Goal: Task Accomplishment & Management: Manage account settings

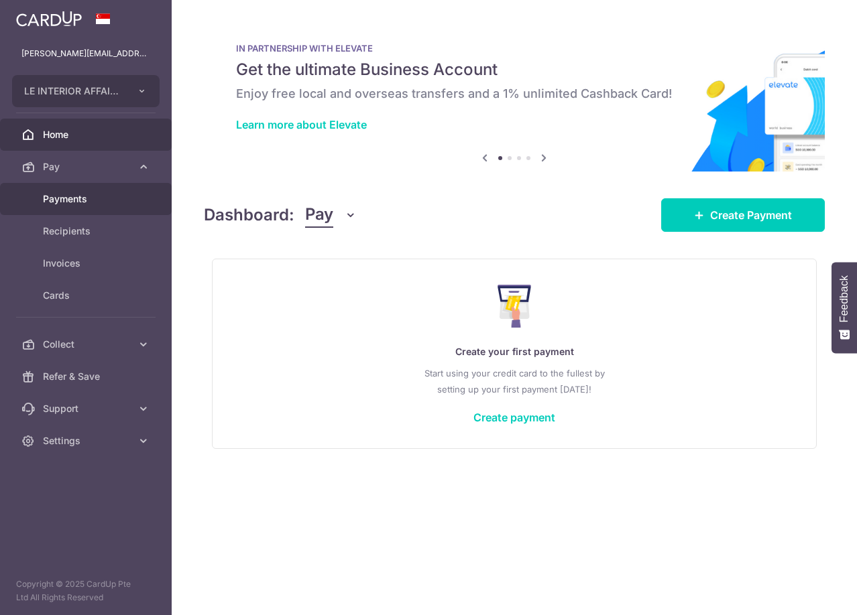
click at [78, 208] on link "Payments" at bounding box center [86, 199] width 172 height 32
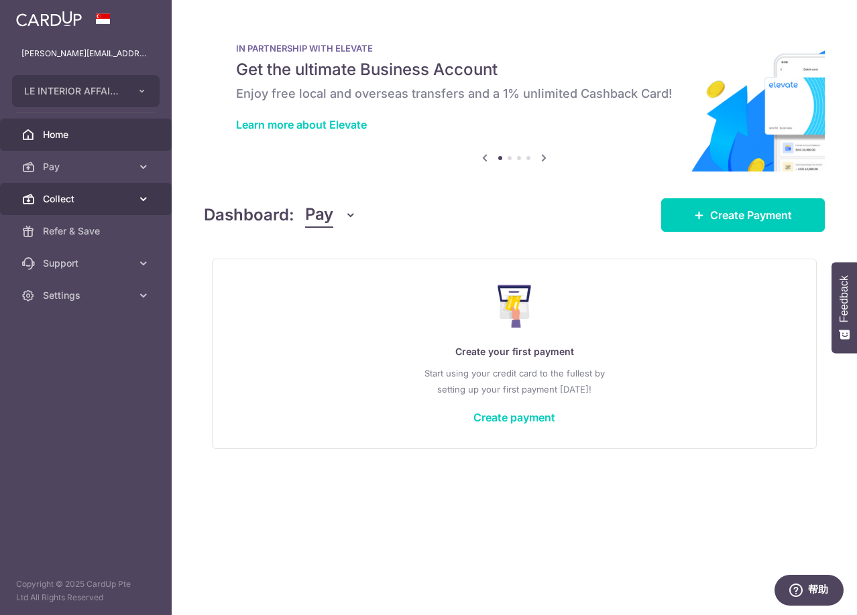
click at [131, 189] on link "Collect" at bounding box center [86, 199] width 172 height 32
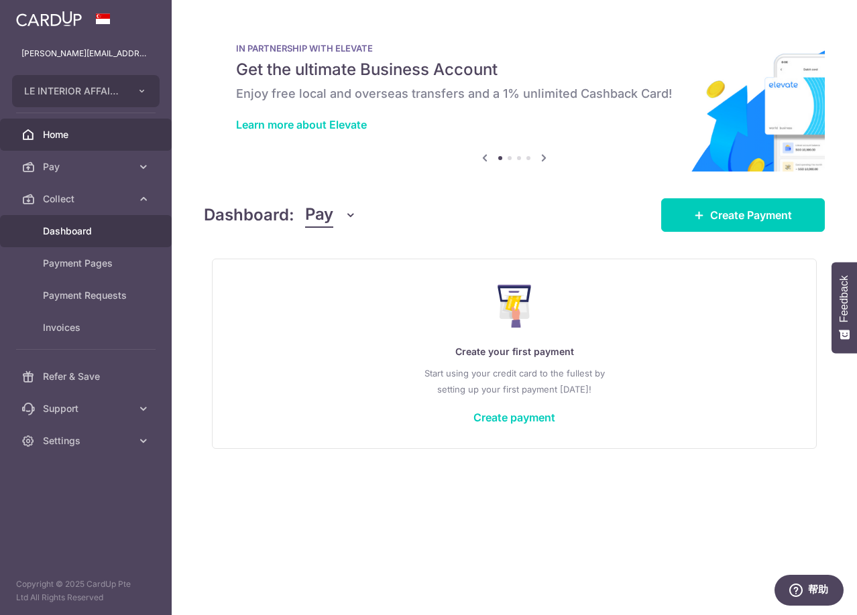
click at [112, 229] on span "Dashboard" at bounding box center [87, 231] width 88 height 13
click at [64, 225] on span "Dashboard" at bounding box center [87, 231] width 88 height 13
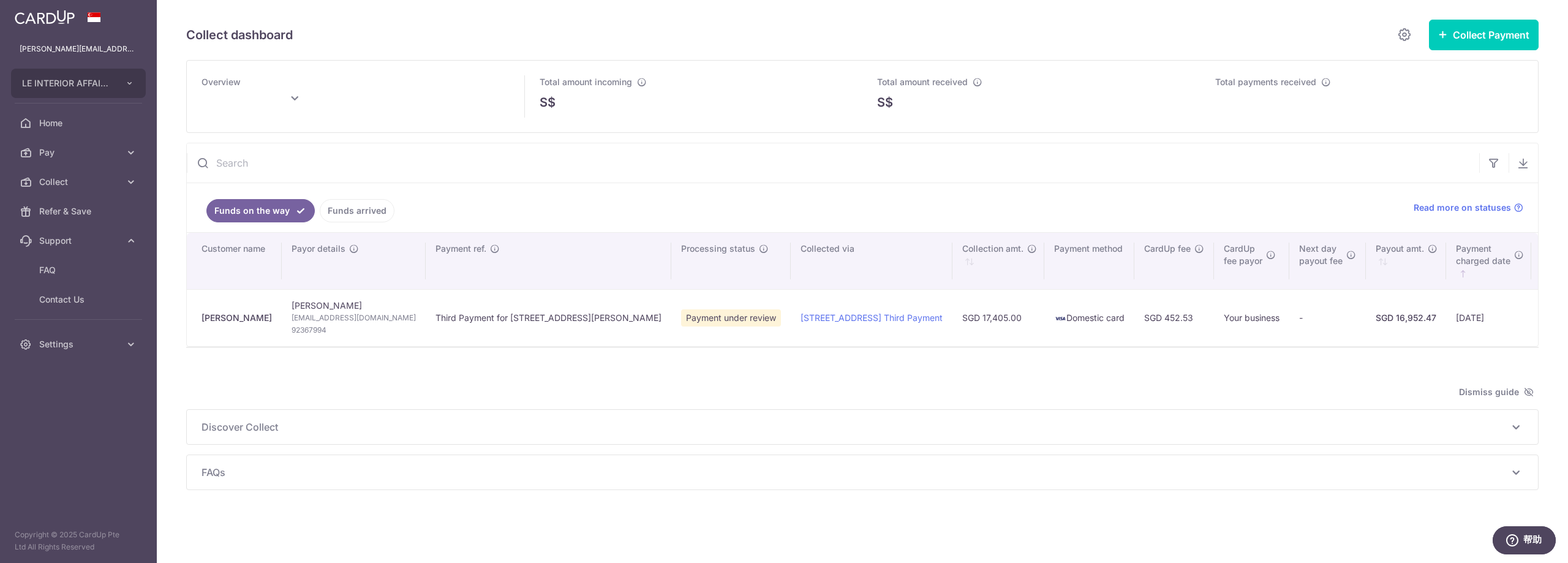
scroll to position [1, 0]
click at [460, 434] on span "Discover Collect" at bounding box center [855, 427] width 1308 height 15
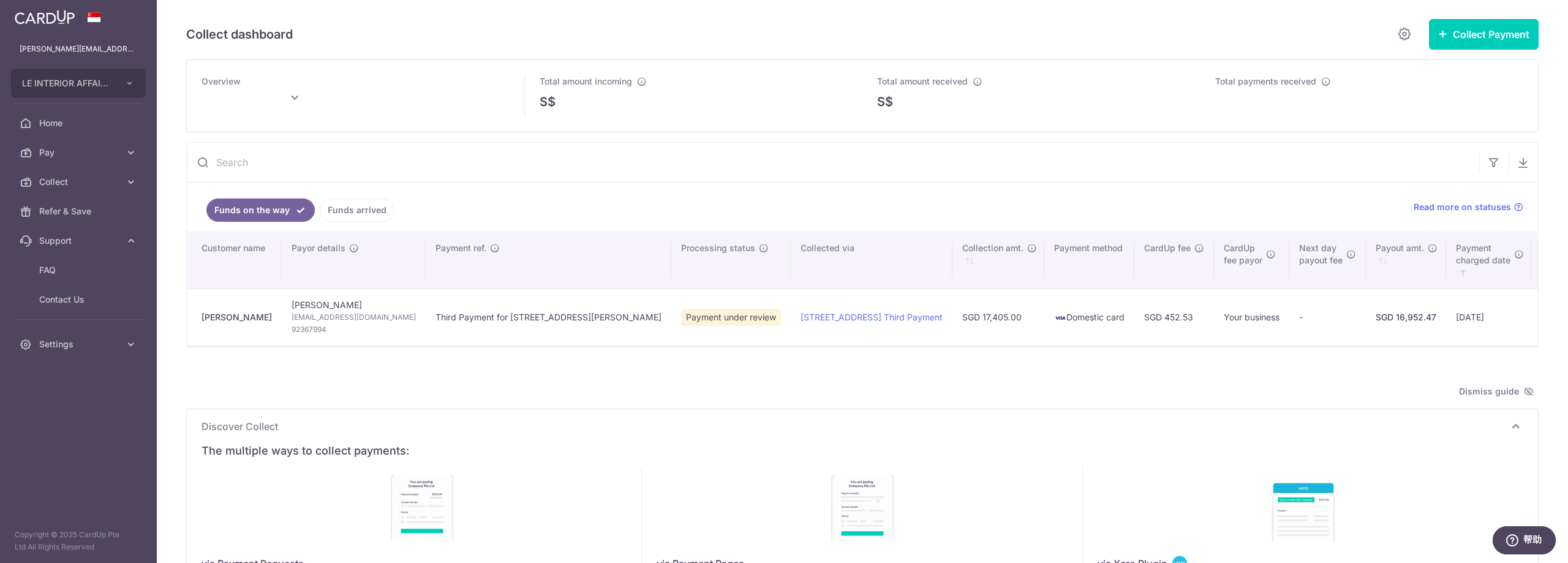
scroll to position [244, 0]
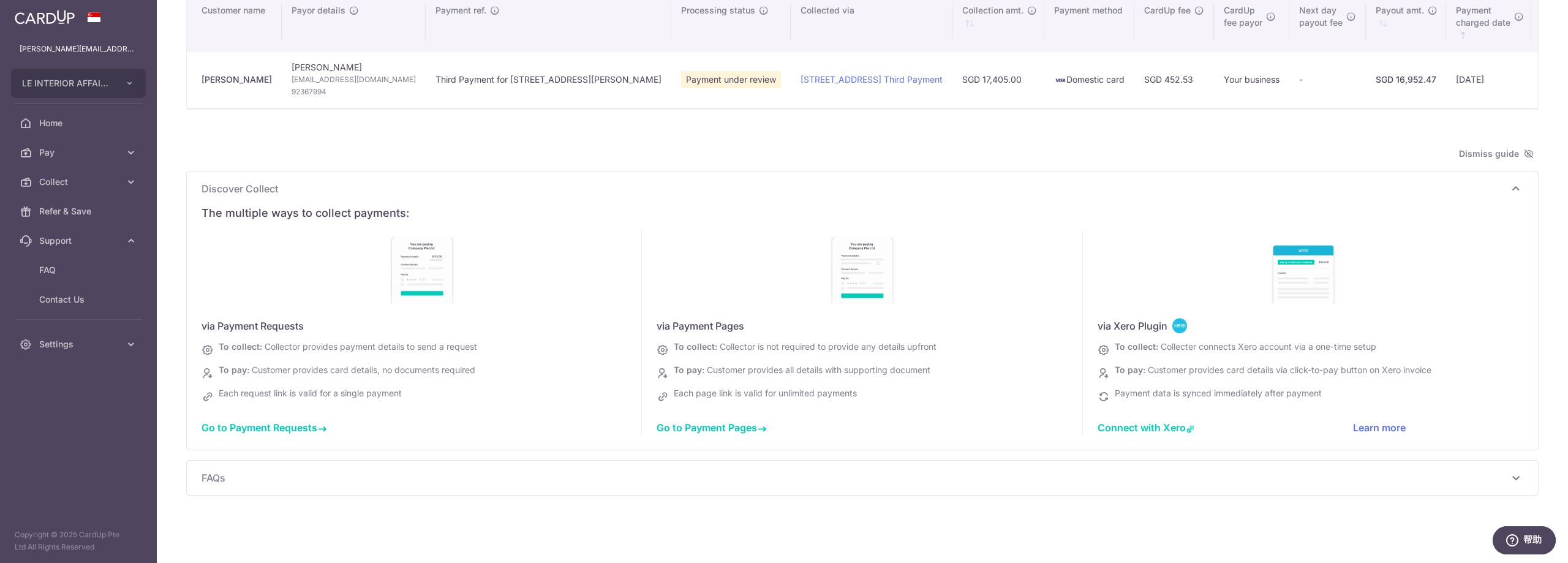
click at [395, 202] on div "The multiple ways to collect payments: via Payment Requests To collect: Collect…" at bounding box center [863, 320] width 1322 height 239
click at [782, 186] on icon at bounding box center [1516, 188] width 15 height 15
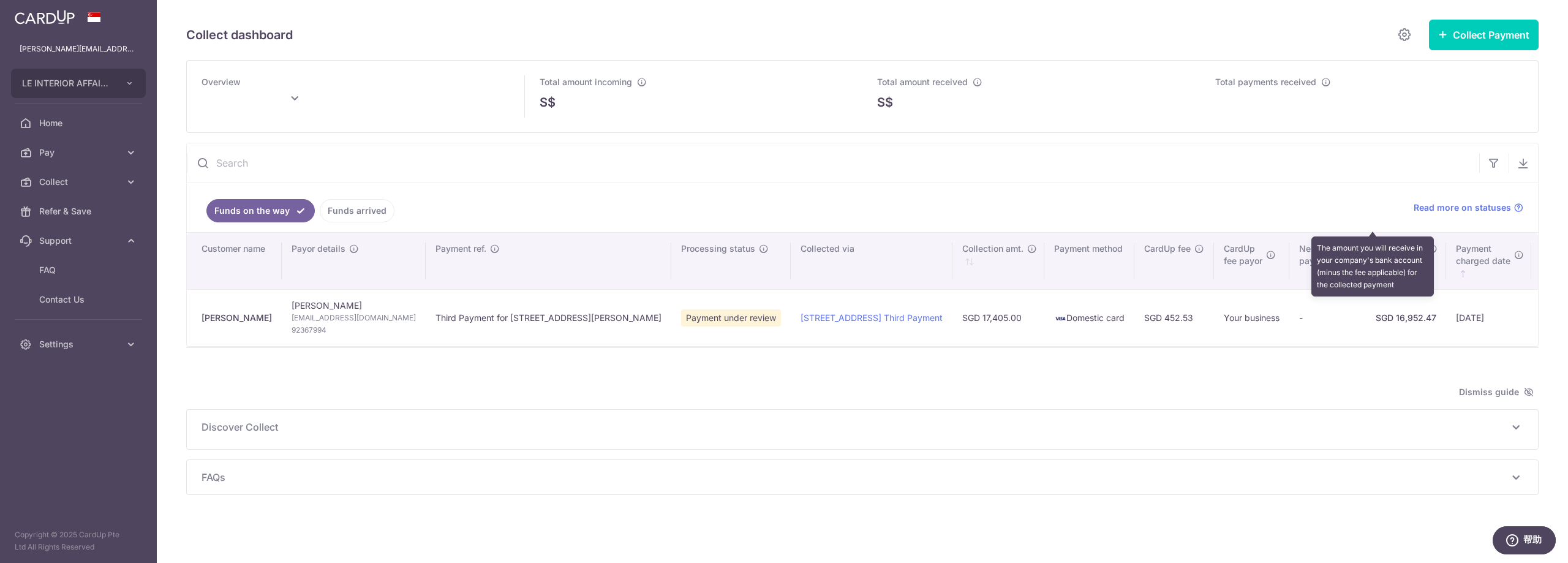
scroll to position [1, 0]
click at [374, 213] on link "Funds arrived" at bounding box center [357, 210] width 75 height 23
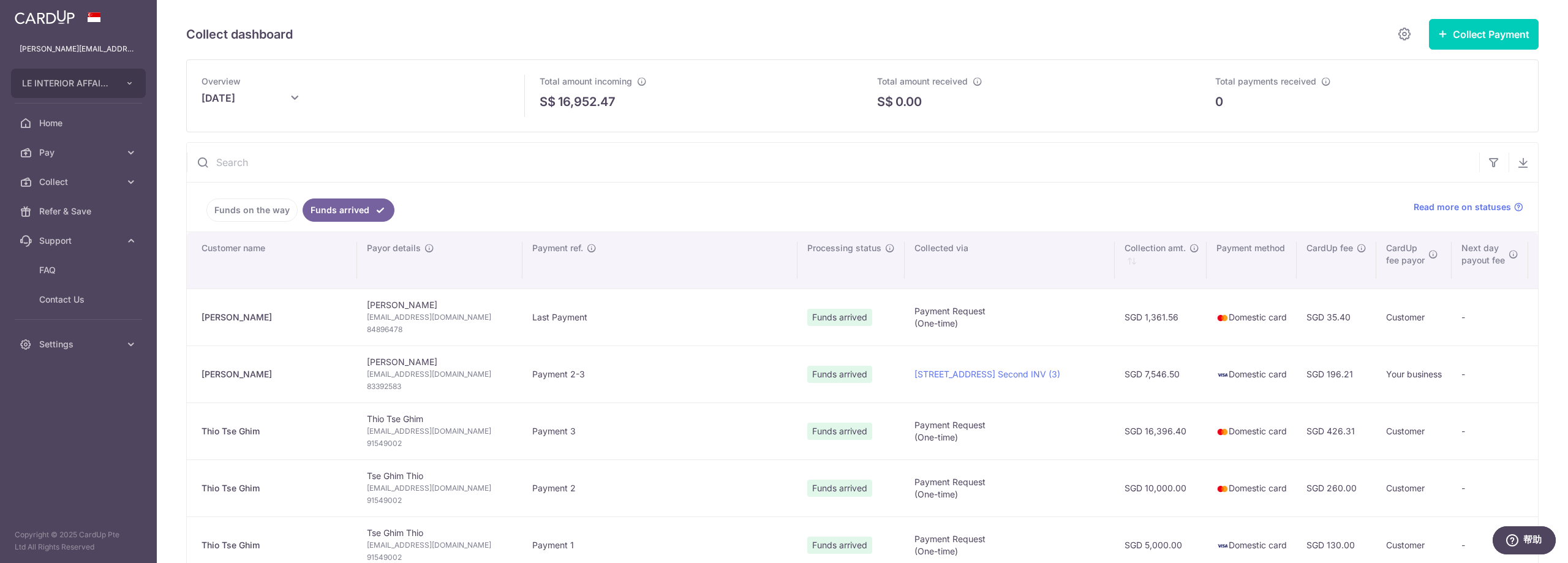
scroll to position [0, 0]
click at [244, 105] on input "October 2025" at bounding box center [263, 102] width 122 height 31
click at [246, 134] on select "Jan Feb Mar Apr May Jun Jul Aug Sep Oct Nov Dec" at bounding box center [235, 133] width 33 height 10
type input "September 2025"
click at [408, 217] on ul "Funds on the way Funds arrived" at bounding box center [792, 207] width 1213 height 49
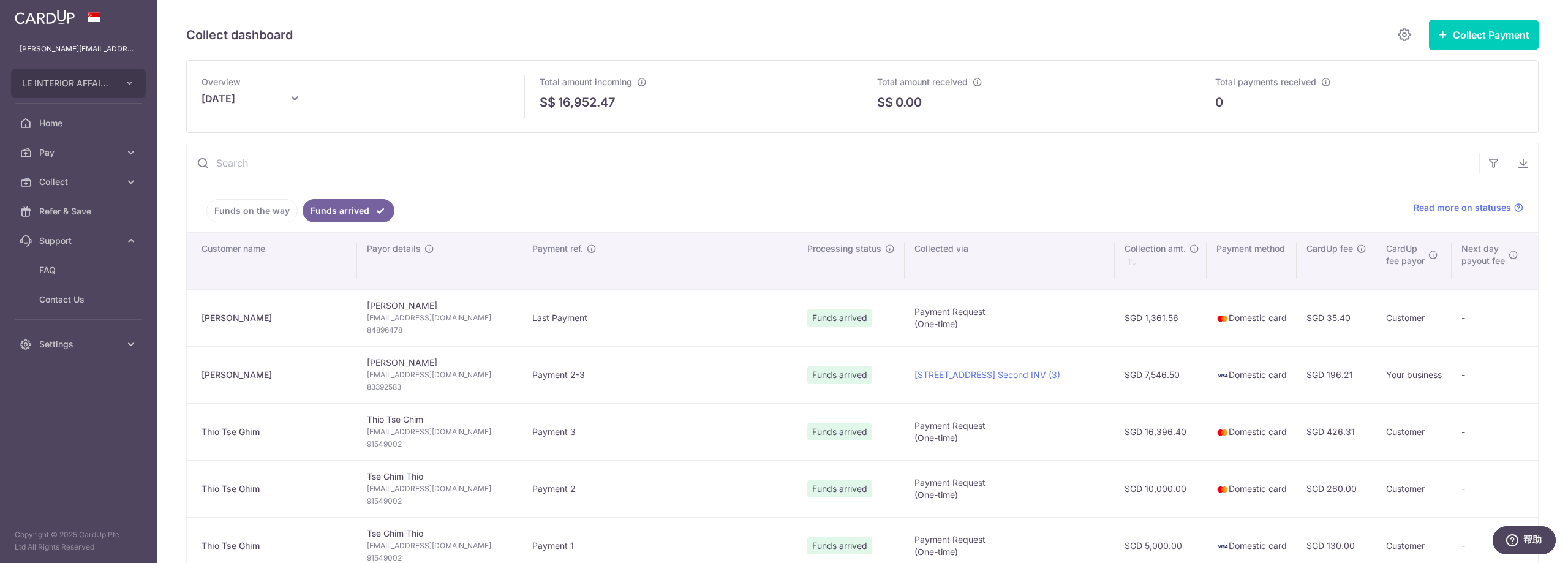
click at [242, 213] on link "Funds on the way" at bounding box center [252, 210] width 91 height 23
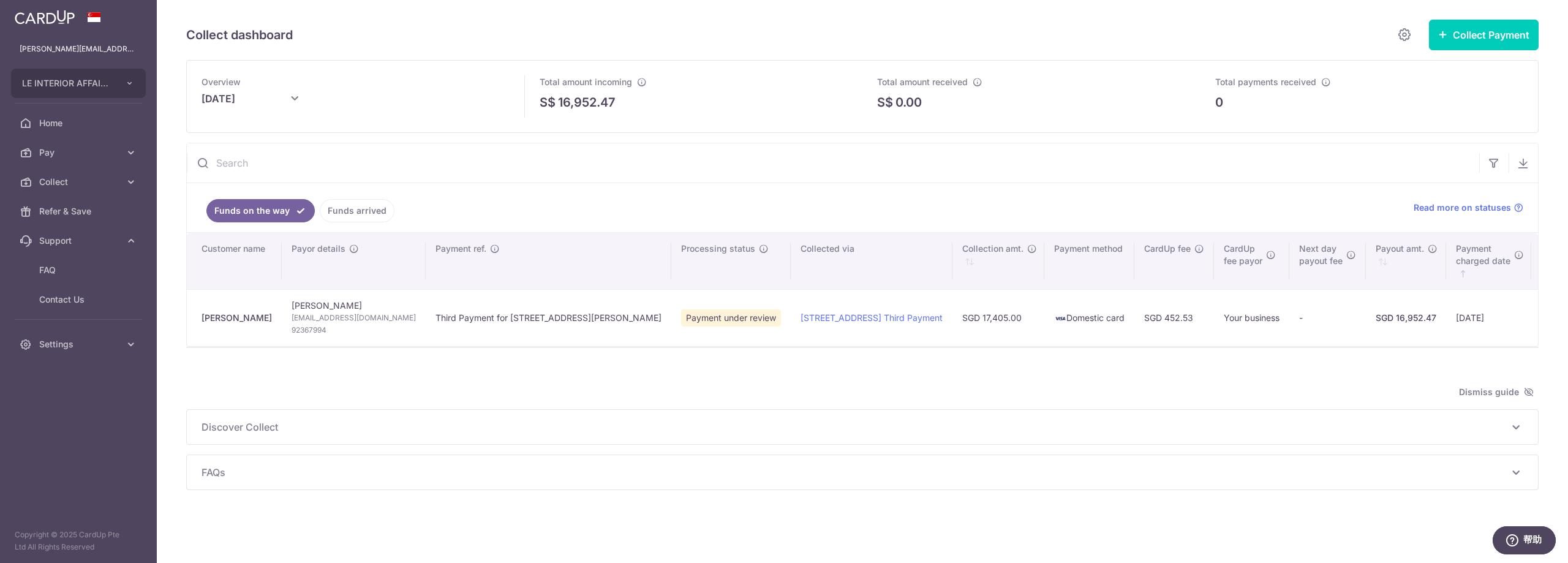
click at [376, 211] on link "Funds arrived" at bounding box center [357, 210] width 75 height 23
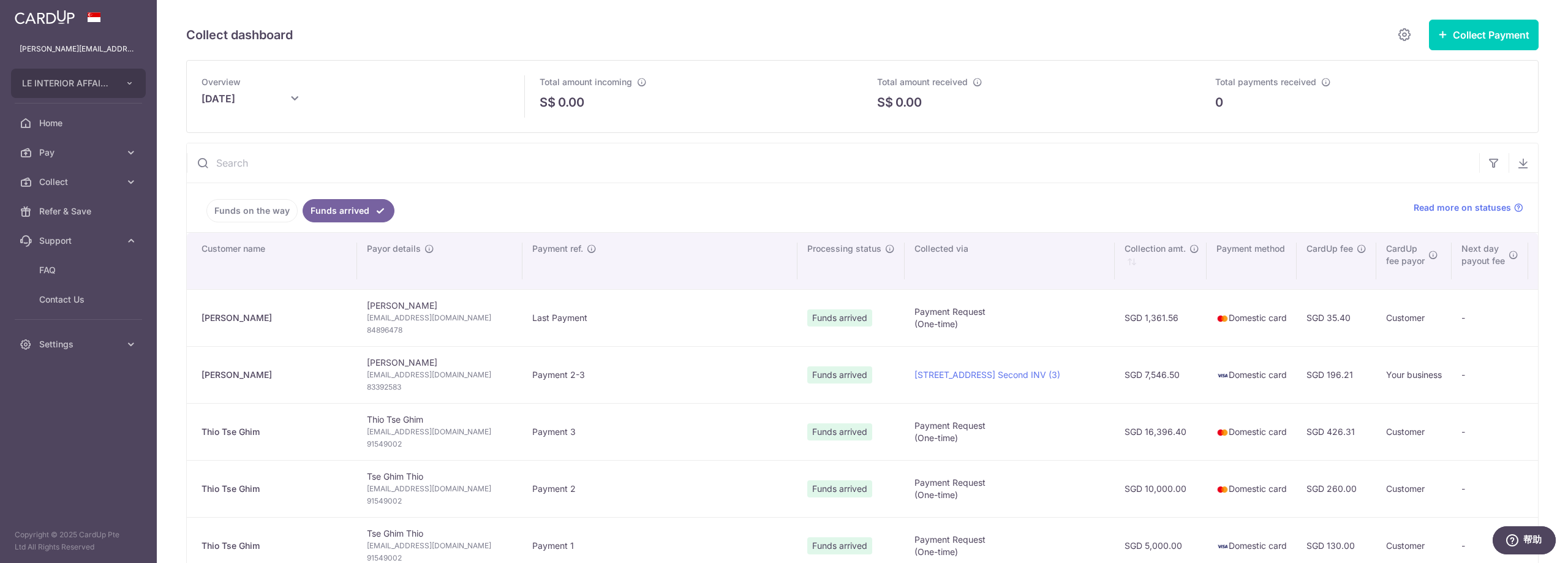
click at [270, 208] on link "Funds on the way" at bounding box center [252, 210] width 91 height 23
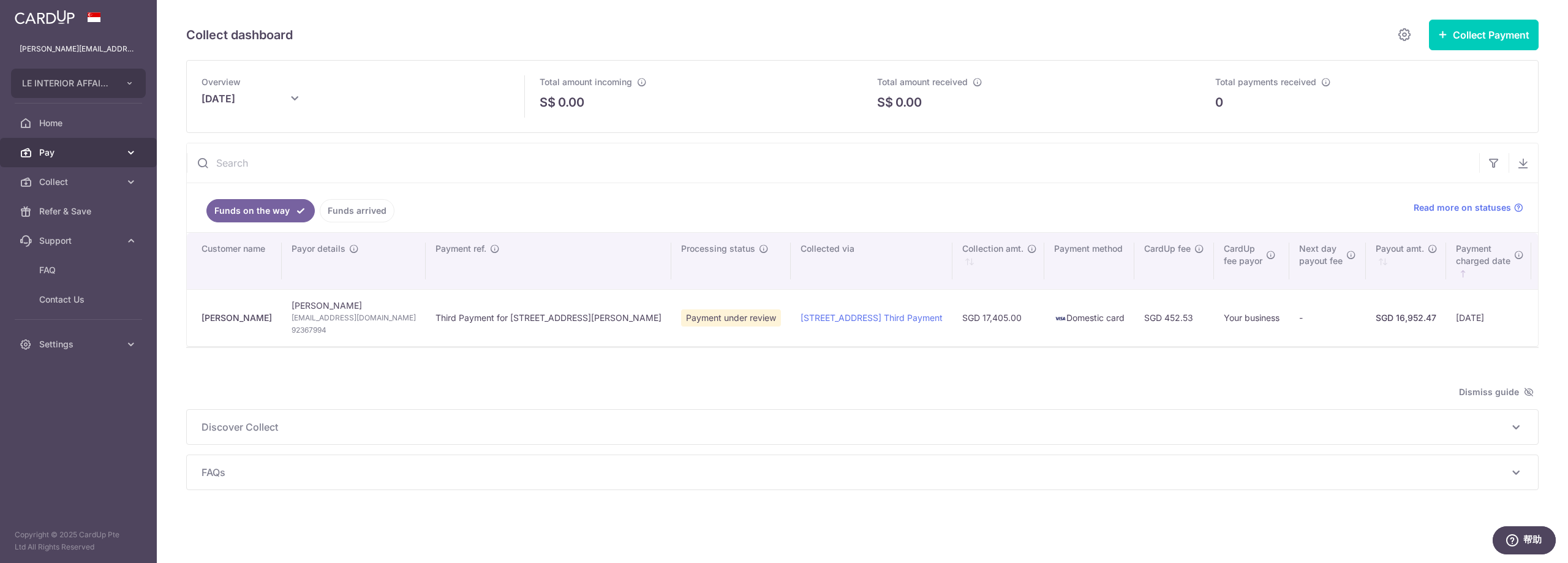
click at [74, 154] on span "Pay" at bounding box center [79, 152] width 80 height 12
click at [75, 235] on span "Invoices" at bounding box center [79, 240] width 80 height 12
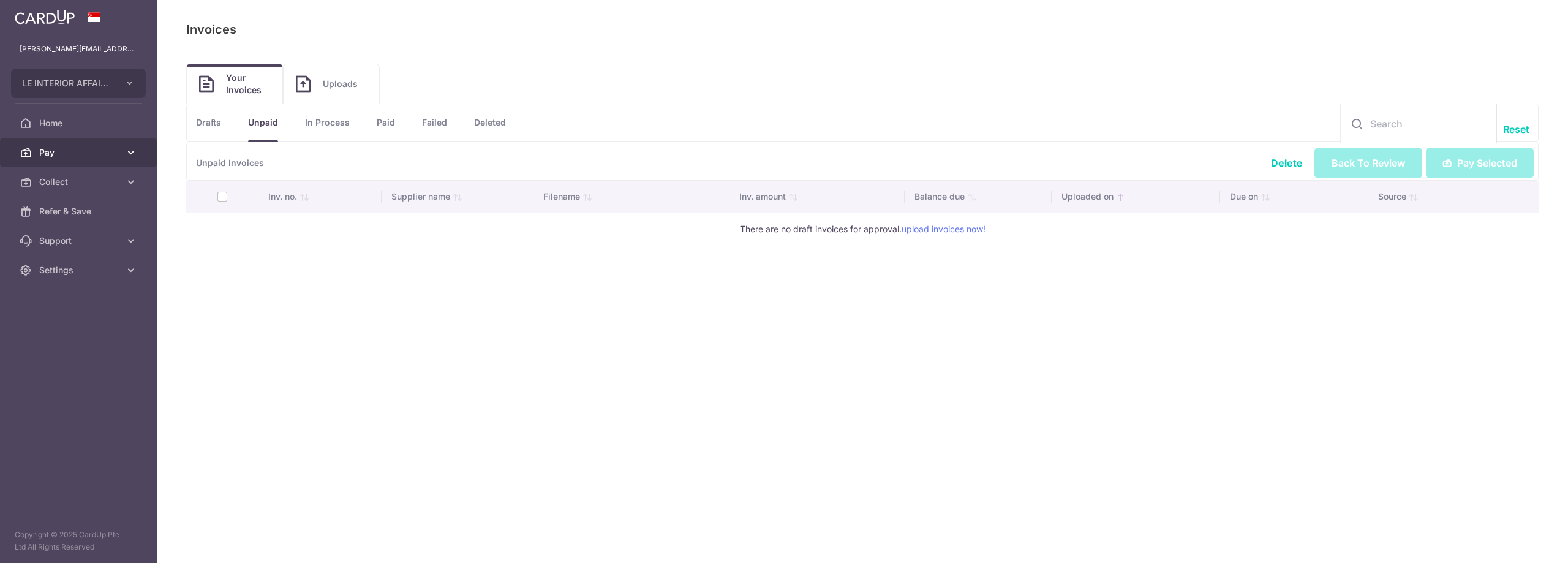
click at [68, 154] on span "Pay" at bounding box center [79, 152] width 80 height 12
click at [76, 136] on link "Home" at bounding box center [79, 123] width 157 height 29
click at [77, 131] on link "Home" at bounding box center [79, 123] width 157 height 29
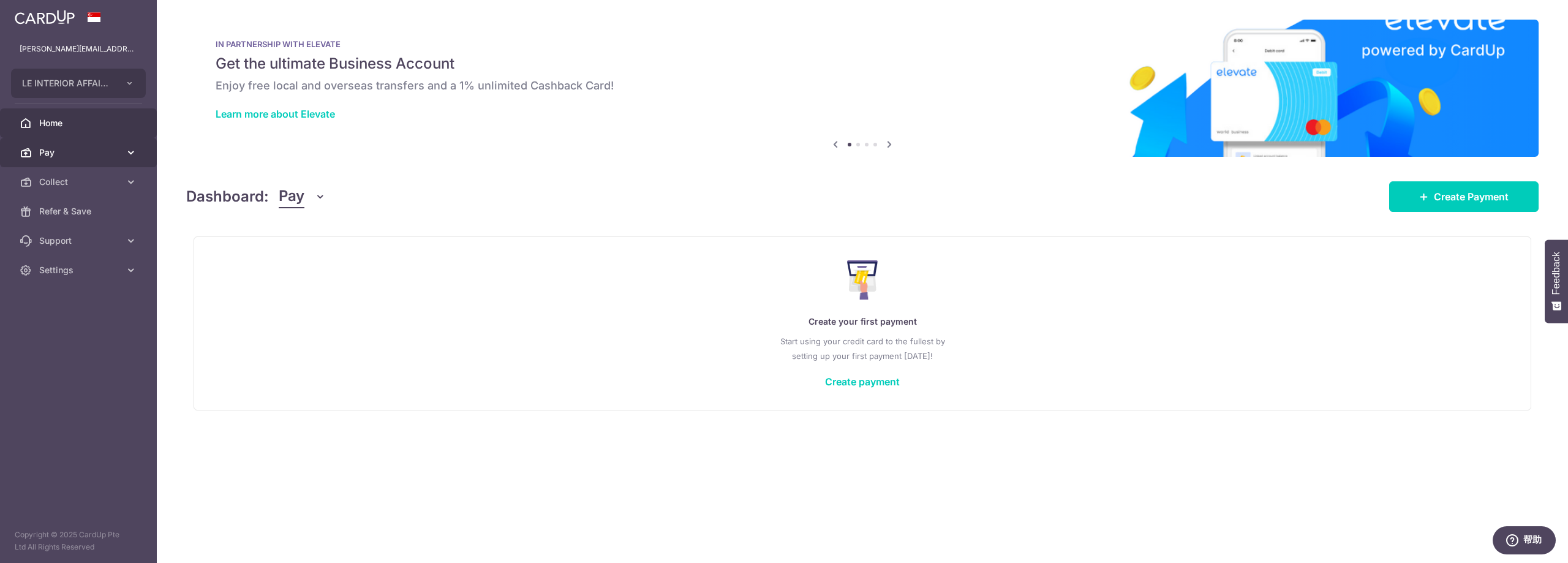
click at [91, 157] on span "Pay" at bounding box center [79, 152] width 80 height 12
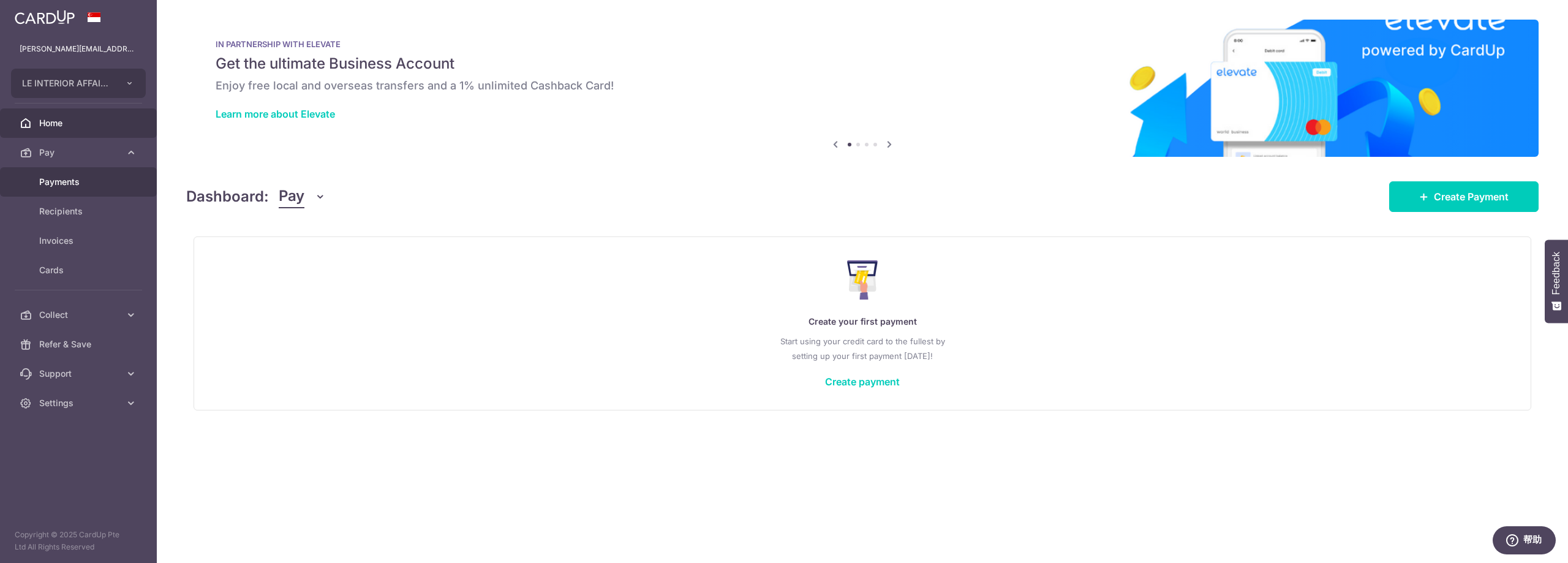
click at [105, 190] on link "Payments" at bounding box center [79, 182] width 157 height 29
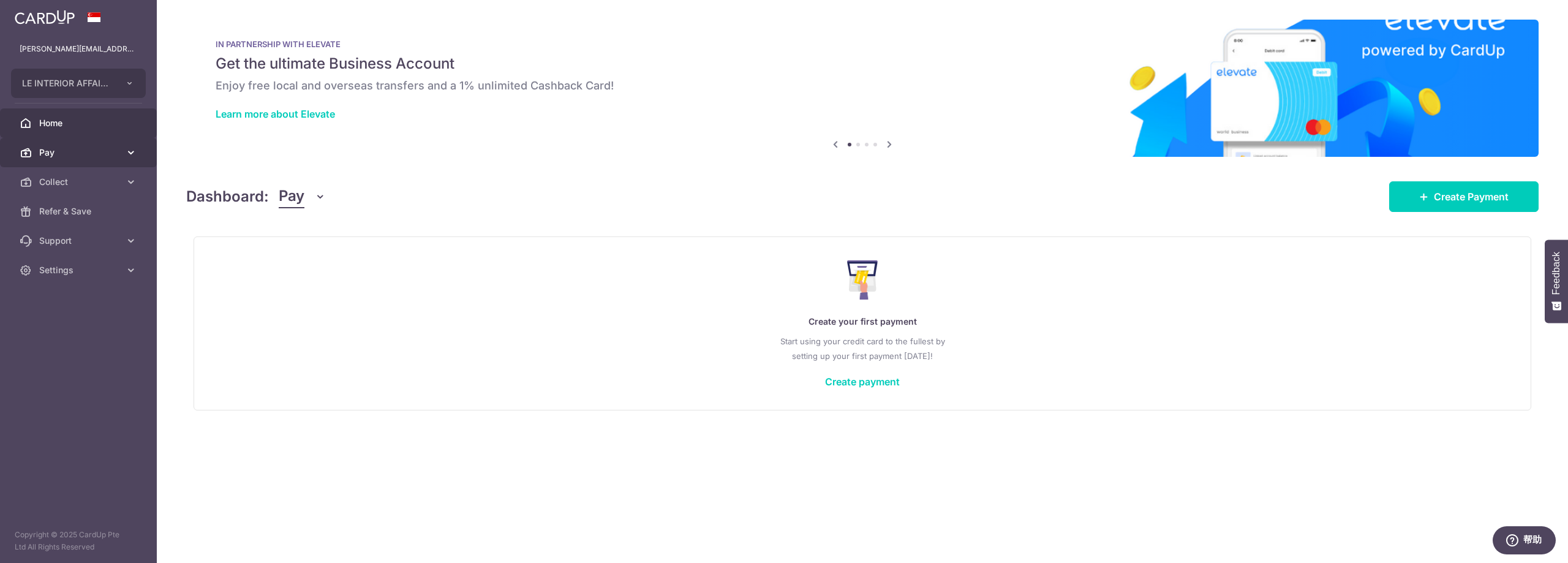
click at [61, 166] on link "Pay" at bounding box center [79, 153] width 157 height 29
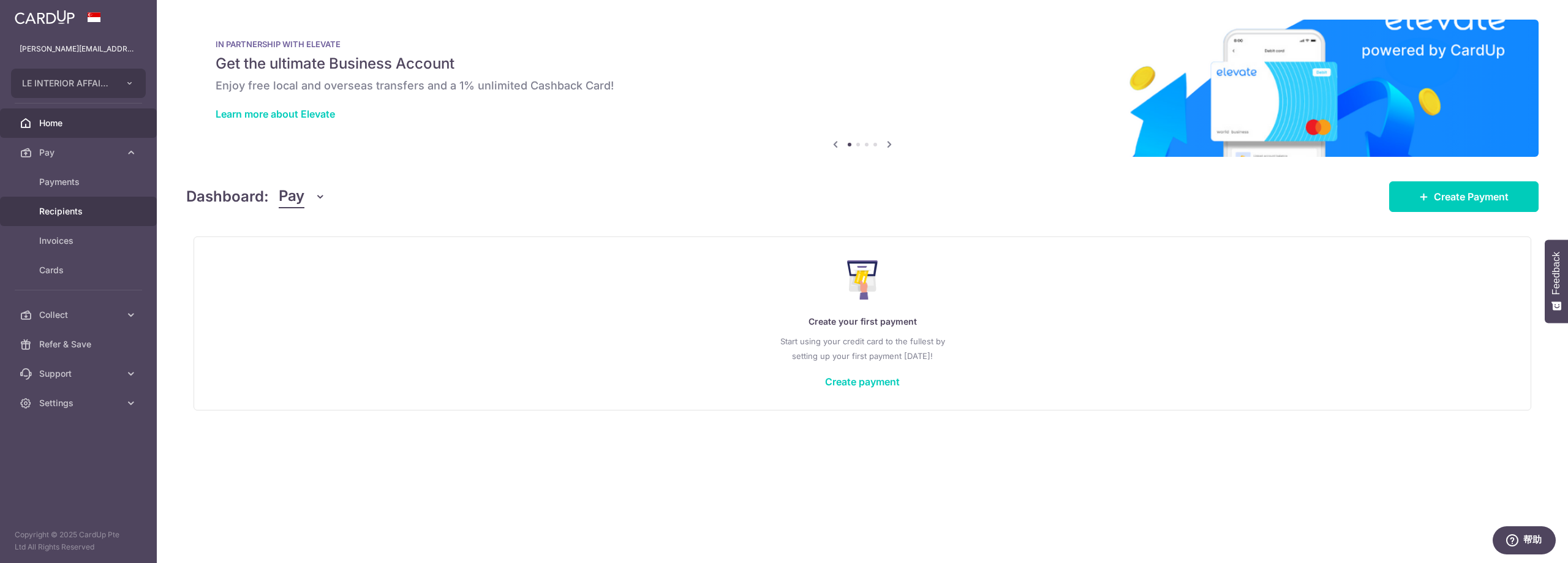
click at [92, 218] on link "Recipients" at bounding box center [79, 211] width 157 height 29
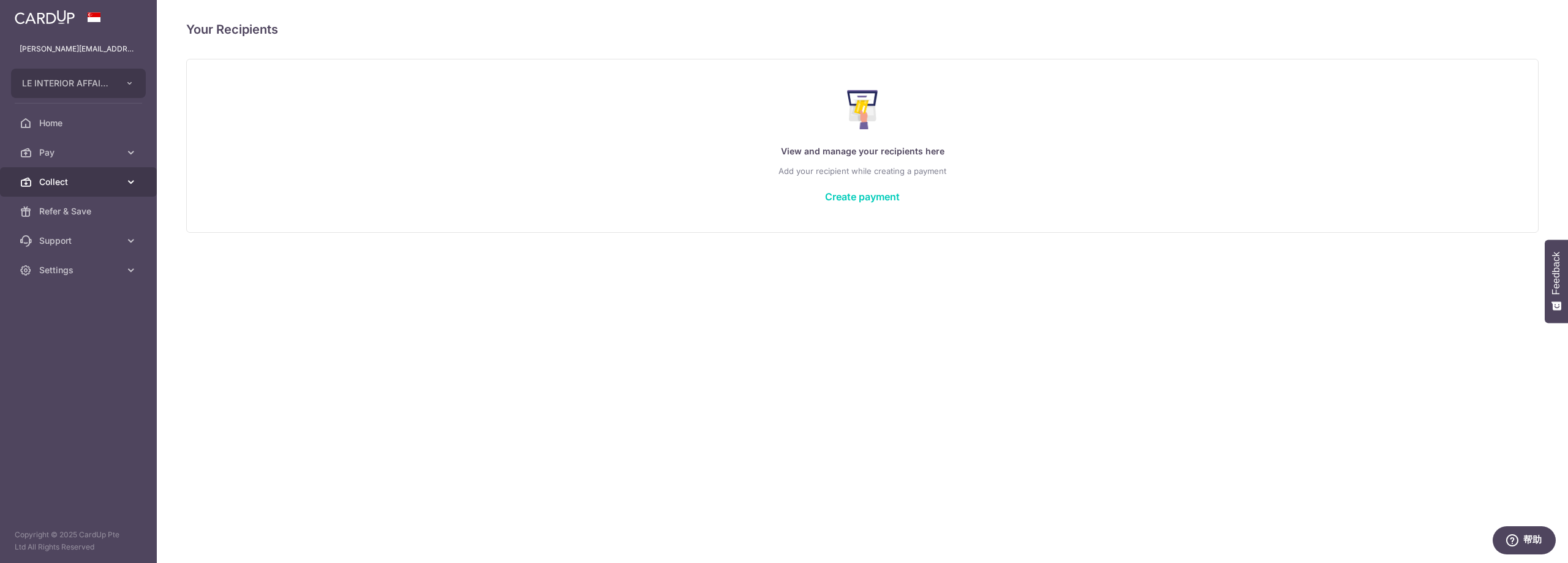
click at [58, 179] on span "Collect" at bounding box center [79, 181] width 80 height 12
click at [74, 274] on span "Payment Requests" at bounding box center [79, 270] width 80 height 12
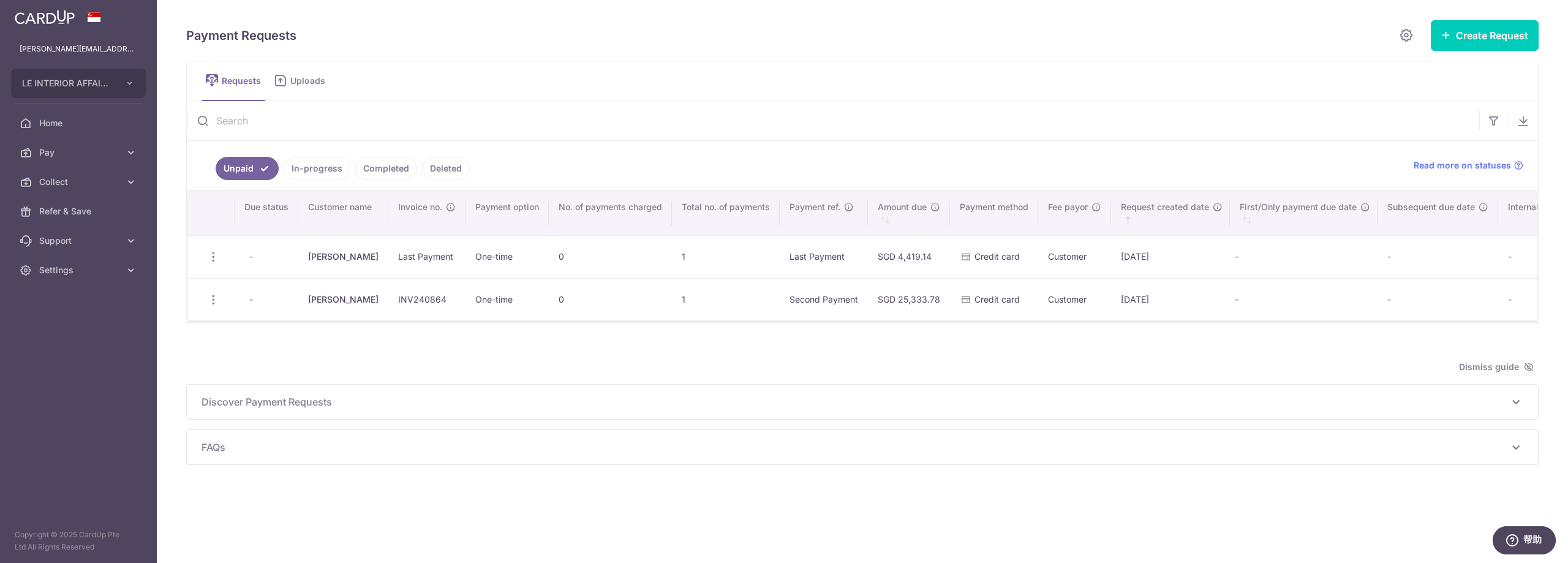
click at [302, 171] on link "In-progress" at bounding box center [316, 168] width 67 height 23
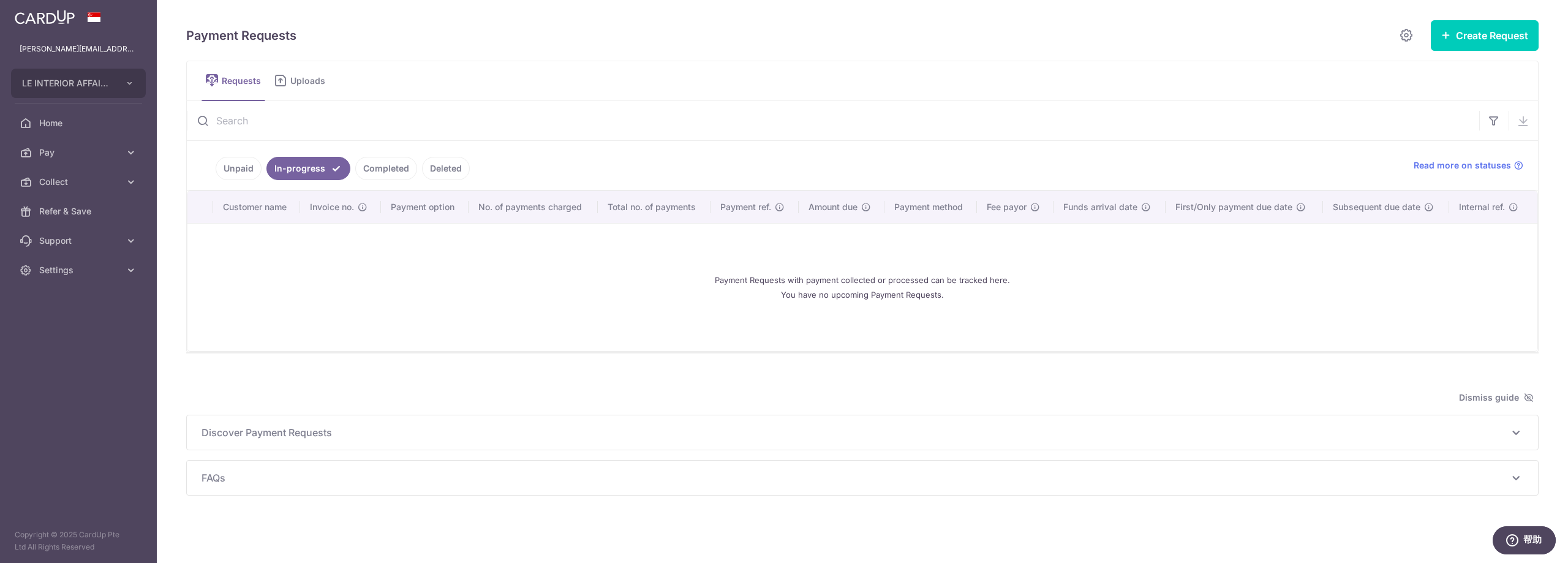
click at [364, 171] on link "Completed" at bounding box center [387, 168] width 62 height 23
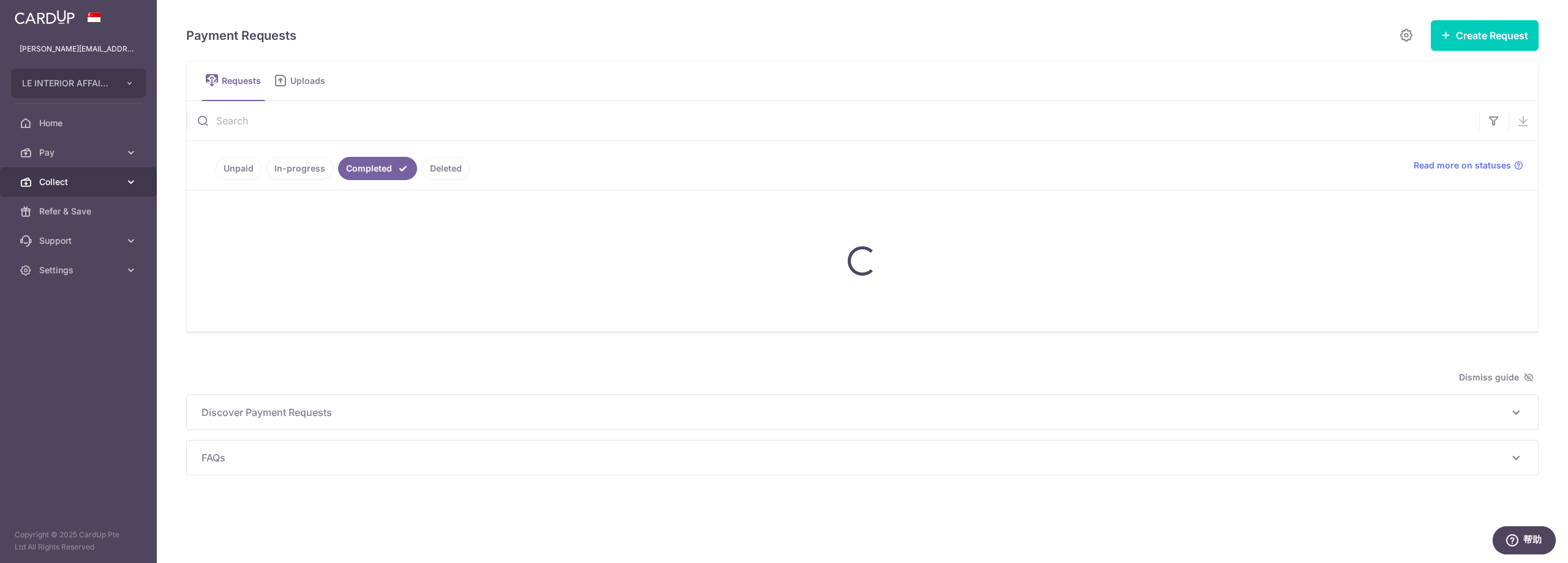
click at [107, 183] on span "Collect" at bounding box center [79, 181] width 80 height 12
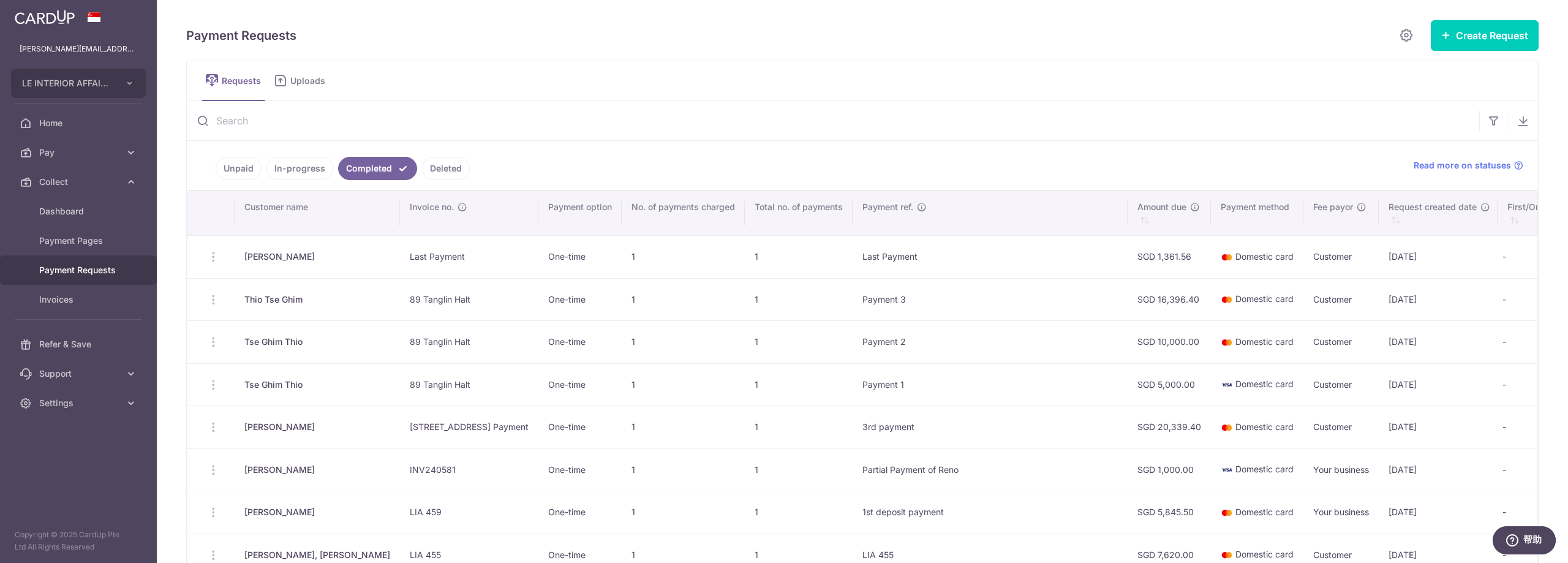
click at [291, 177] on link "In-progress" at bounding box center [300, 168] width 67 height 23
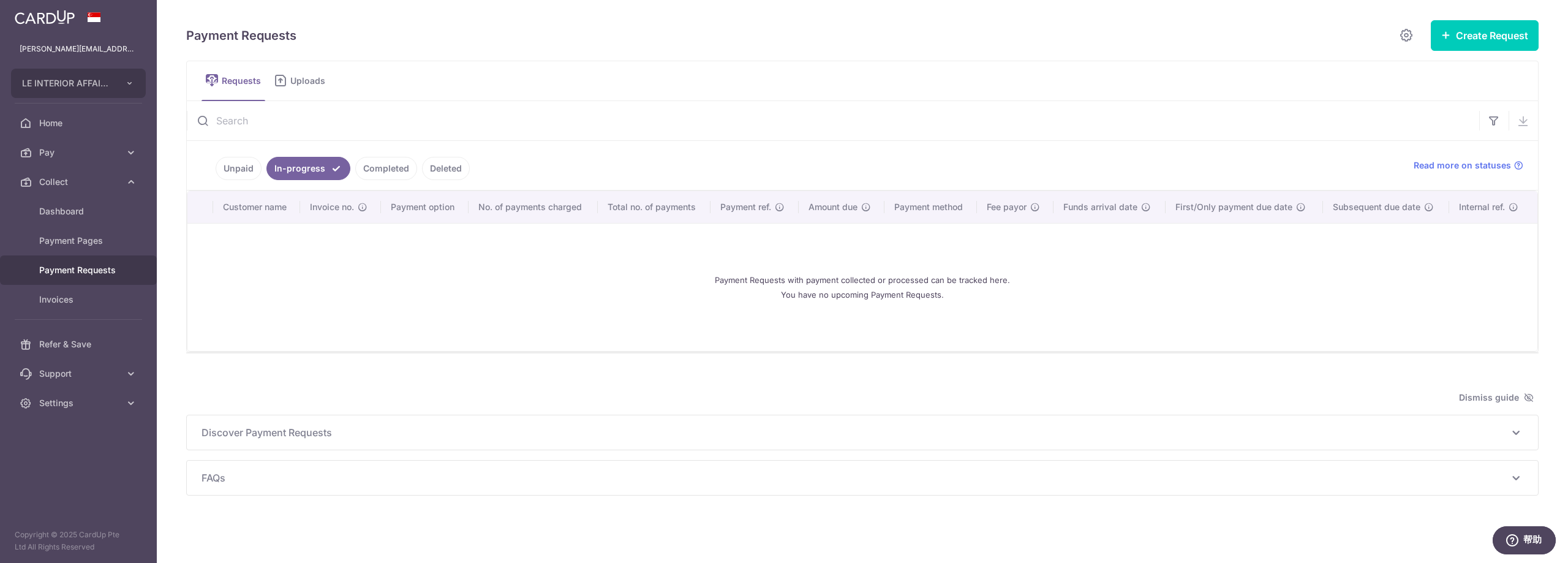
click at [230, 169] on link "Unpaid" at bounding box center [238, 168] width 46 height 23
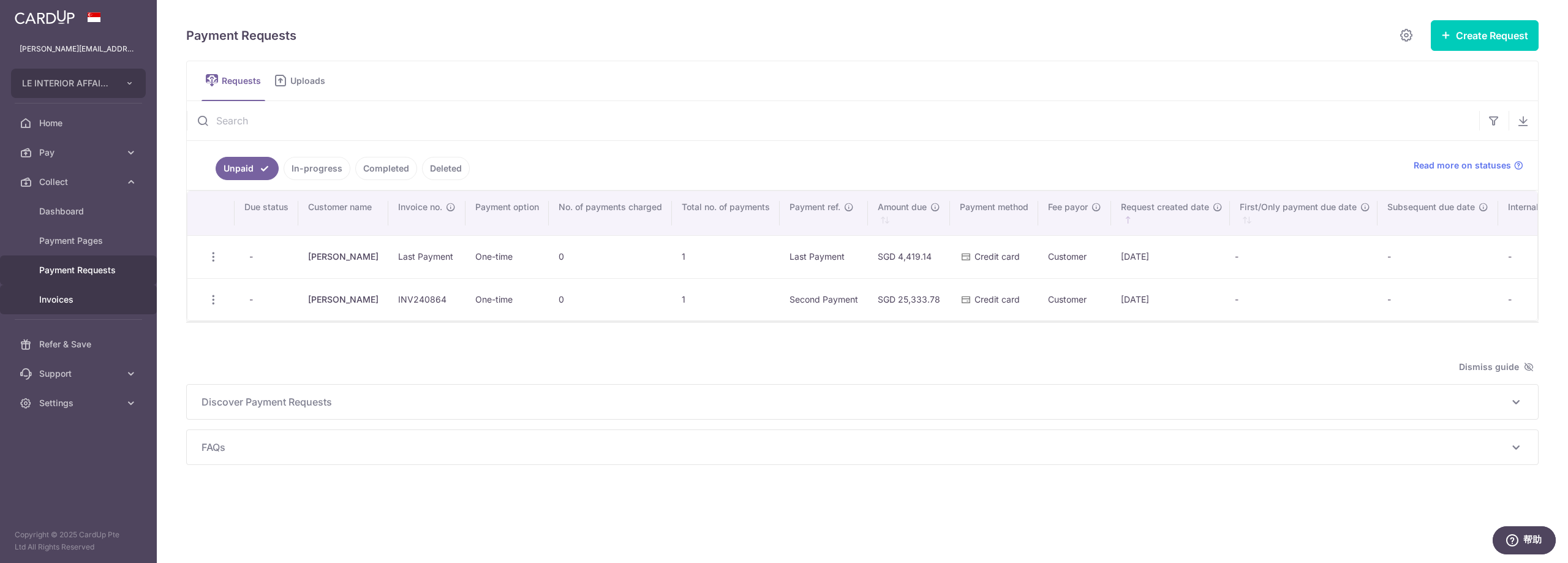
click at [69, 293] on span "Invoices" at bounding box center [79, 299] width 80 height 12
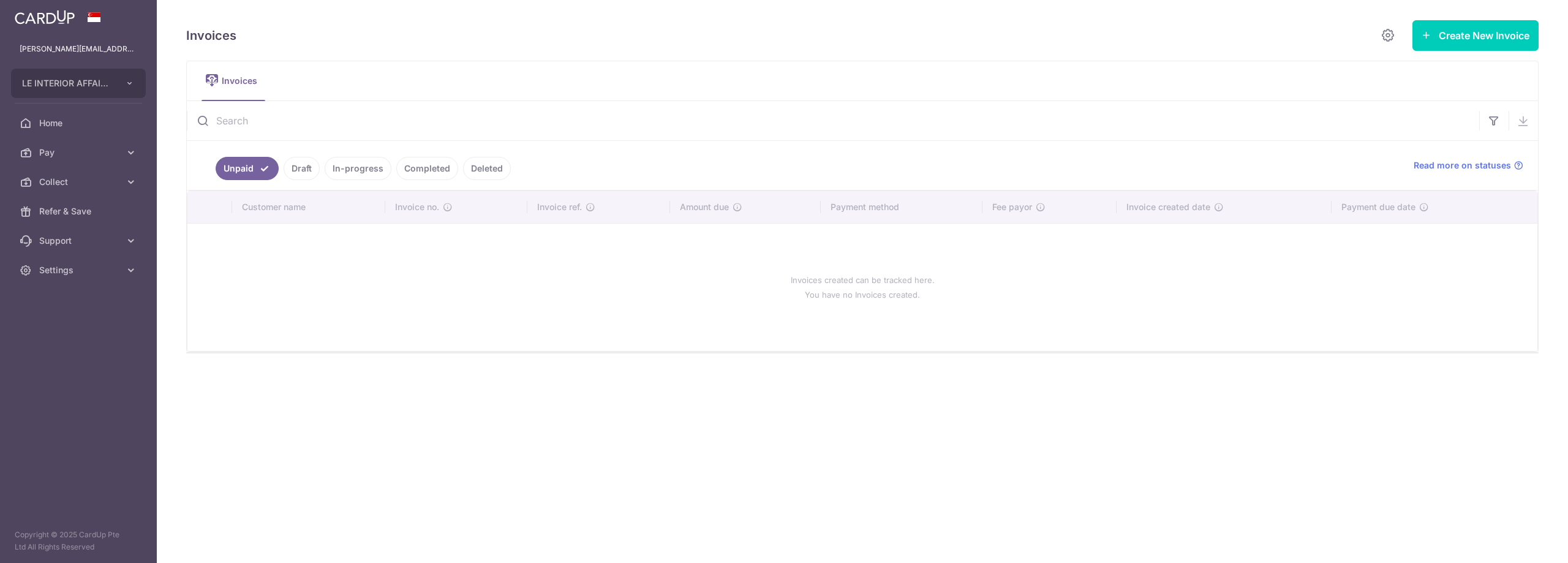
click at [305, 170] on link "Draft" at bounding box center [302, 168] width 37 height 23
click at [384, 168] on link "In-progress" at bounding box center [357, 168] width 67 height 23
click at [430, 172] on link "Completed" at bounding box center [428, 168] width 62 height 23
click at [467, 170] on link "Deleted" at bounding box center [487, 168] width 48 height 23
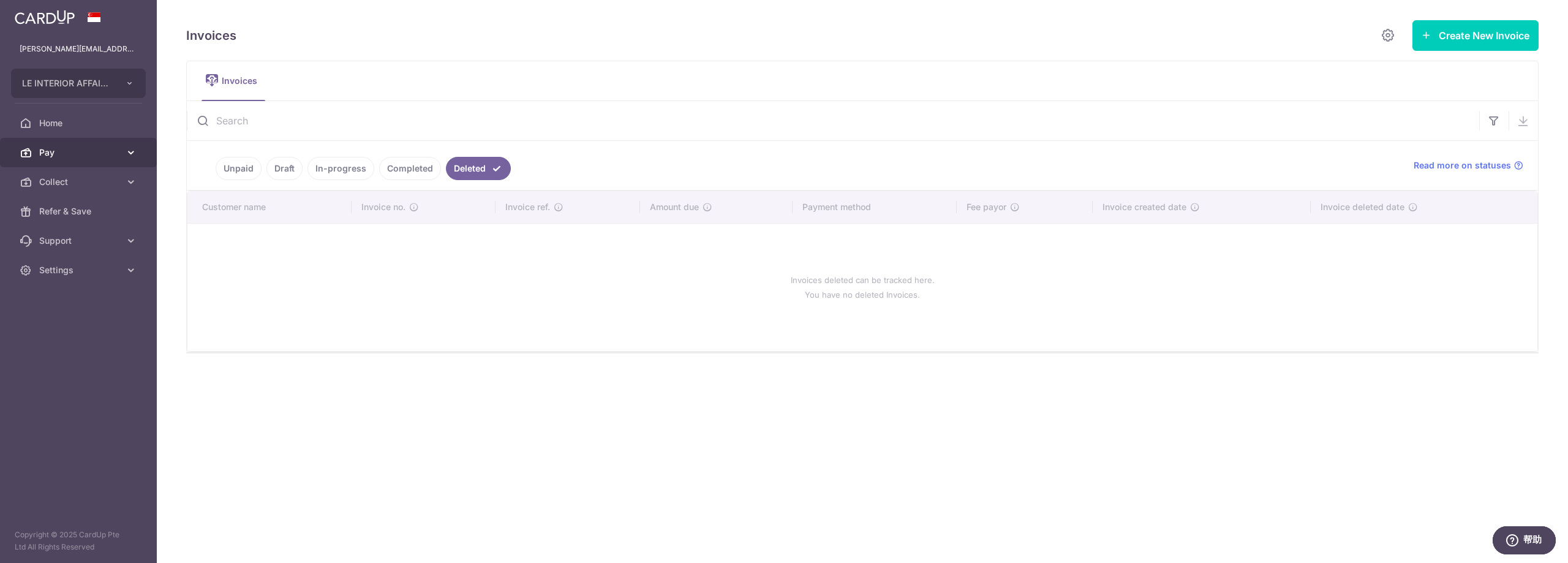
click at [62, 151] on span "Pay" at bounding box center [79, 152] width 80 height 12
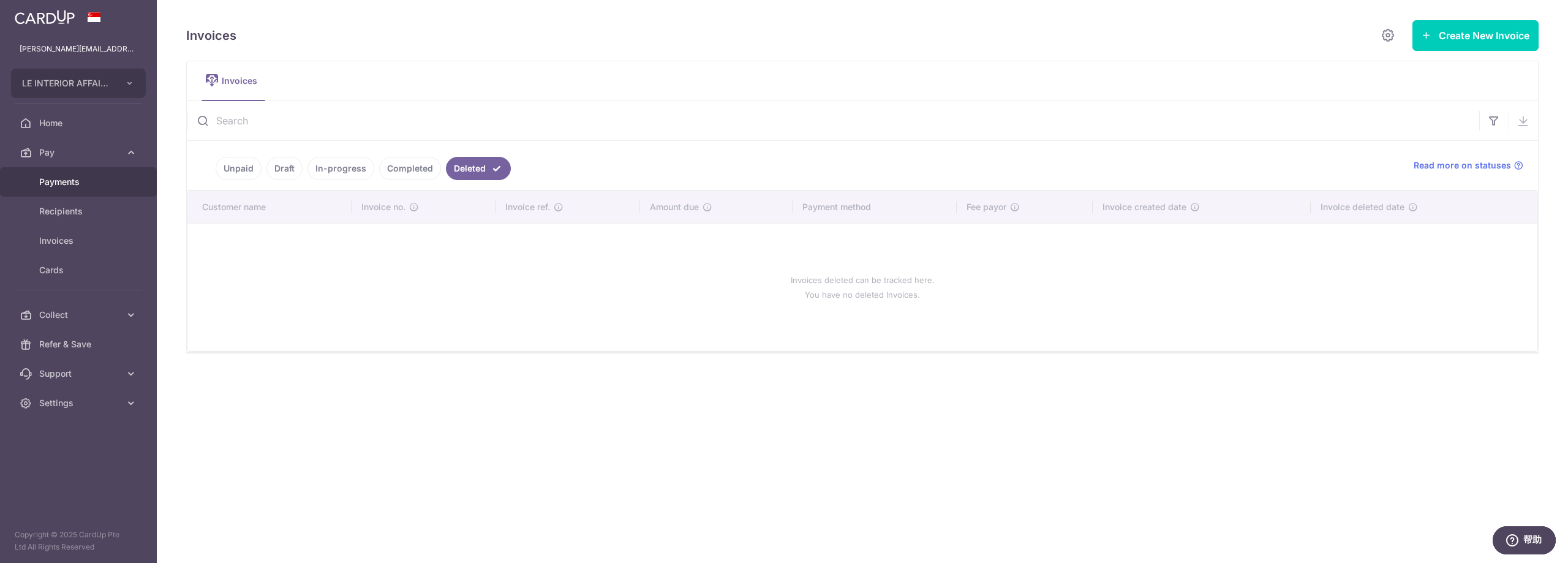
click at [101, 177] on span "Payments" at bounding box center [79, 181] width 80 height 12
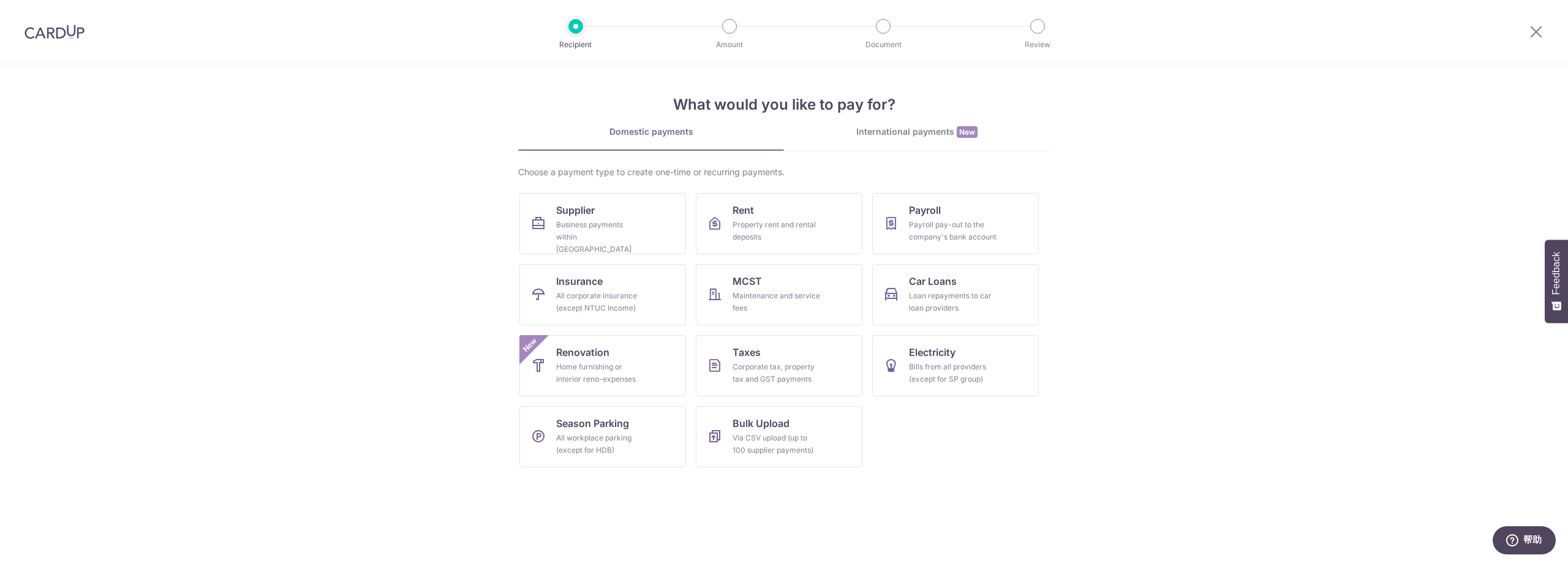
click at [954, 131] on div "International payments New" at bounding box center [916, 132] width 266 height 13
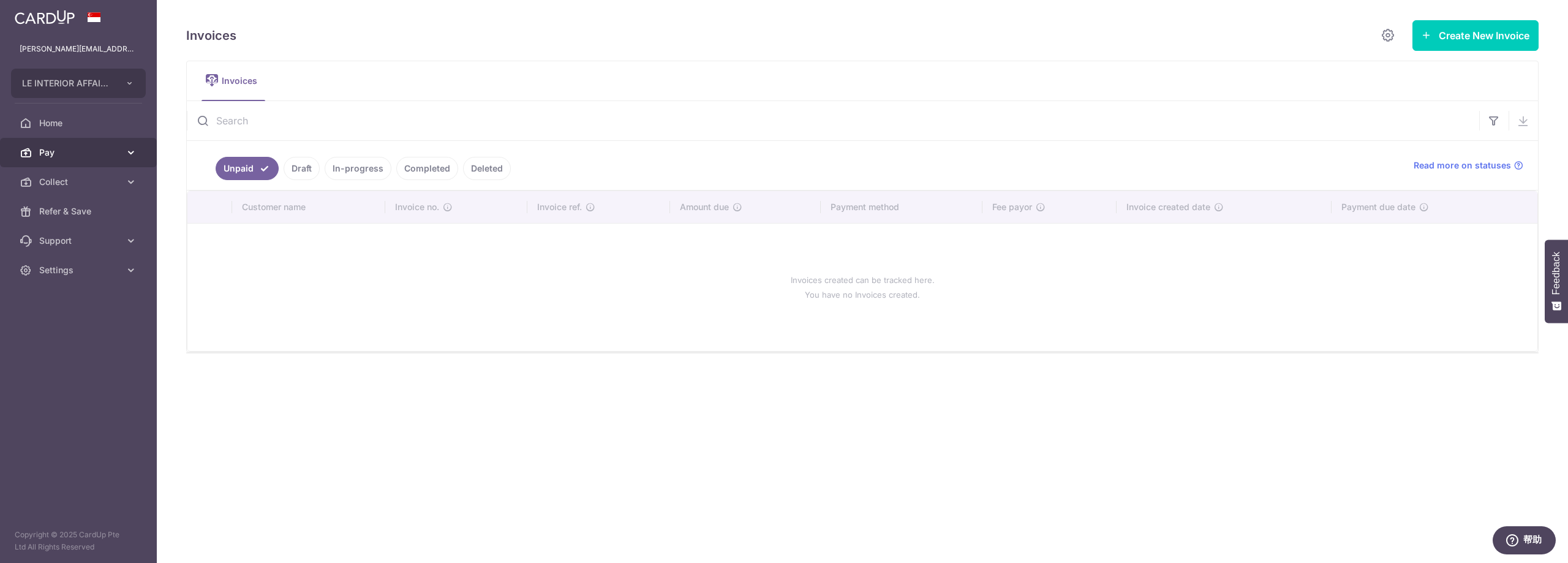
click at [74, 150] on span "Pay" at bounding box center [79, 152] width 80 height 12
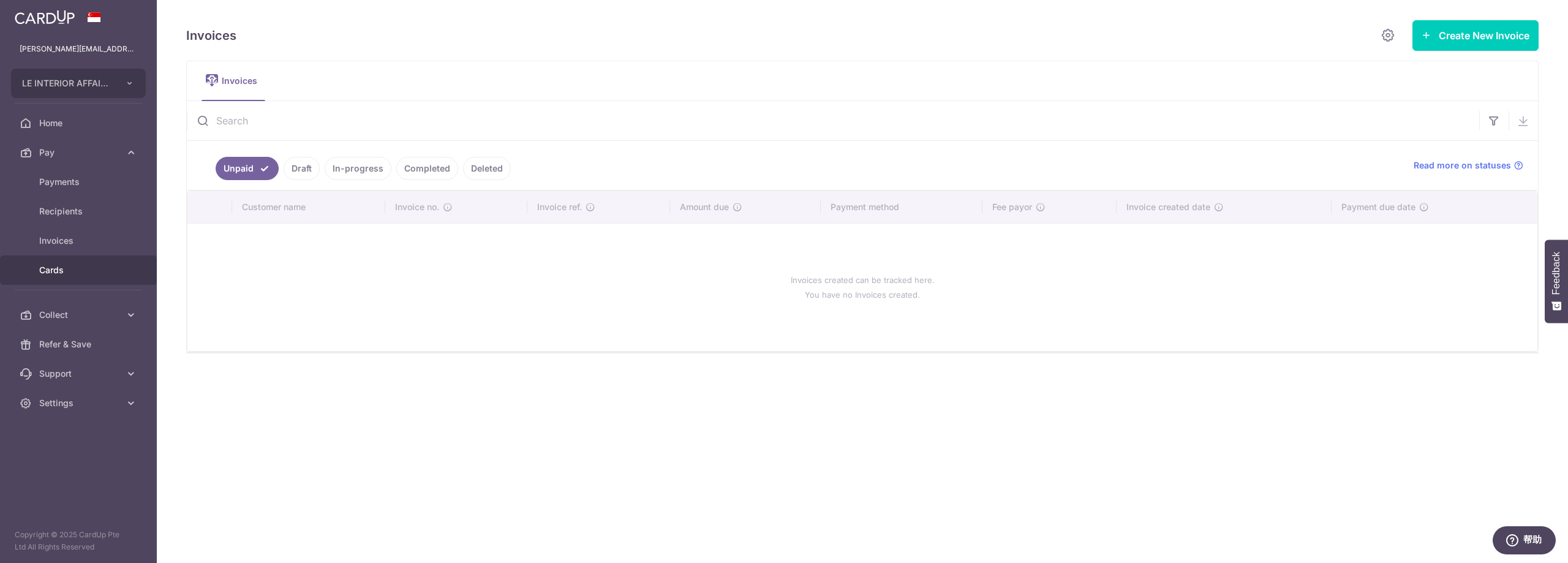
click at [87, 261] on link "Cards" at bounding box center [79, 271] width 157 height 29
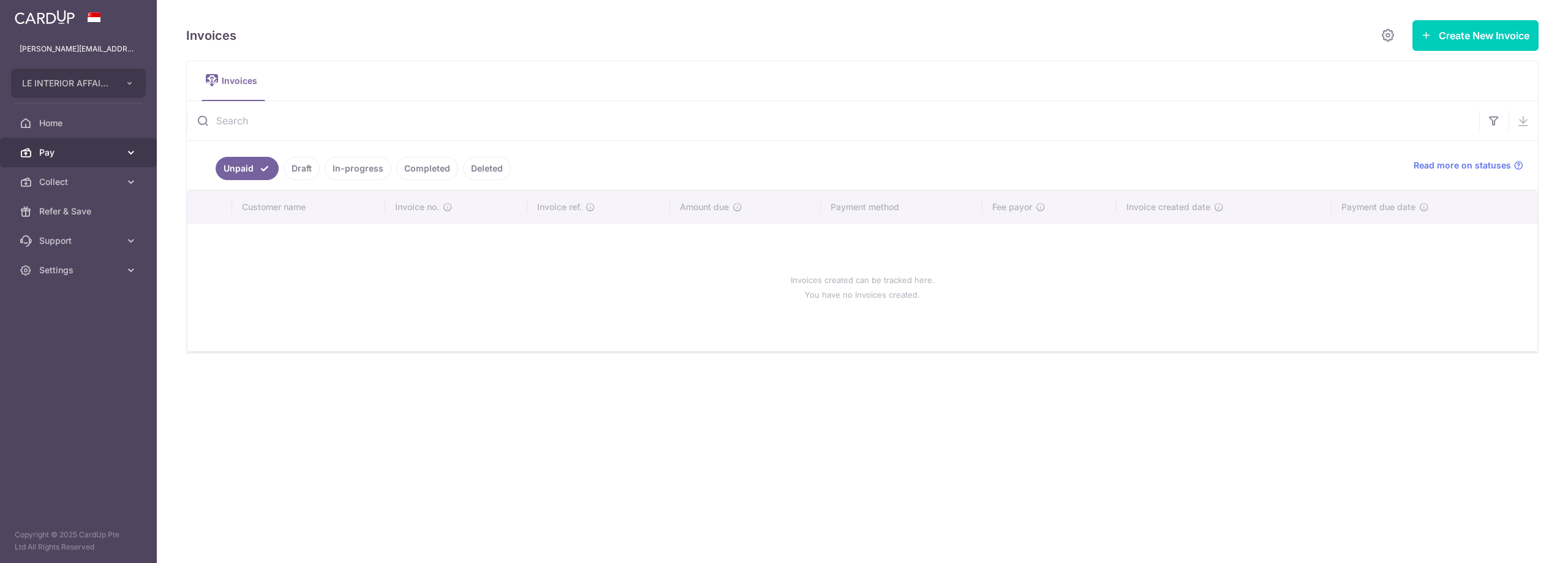
click at [73, 166] on link "Pay" at bounding box center [79, 153] width 157 height 29
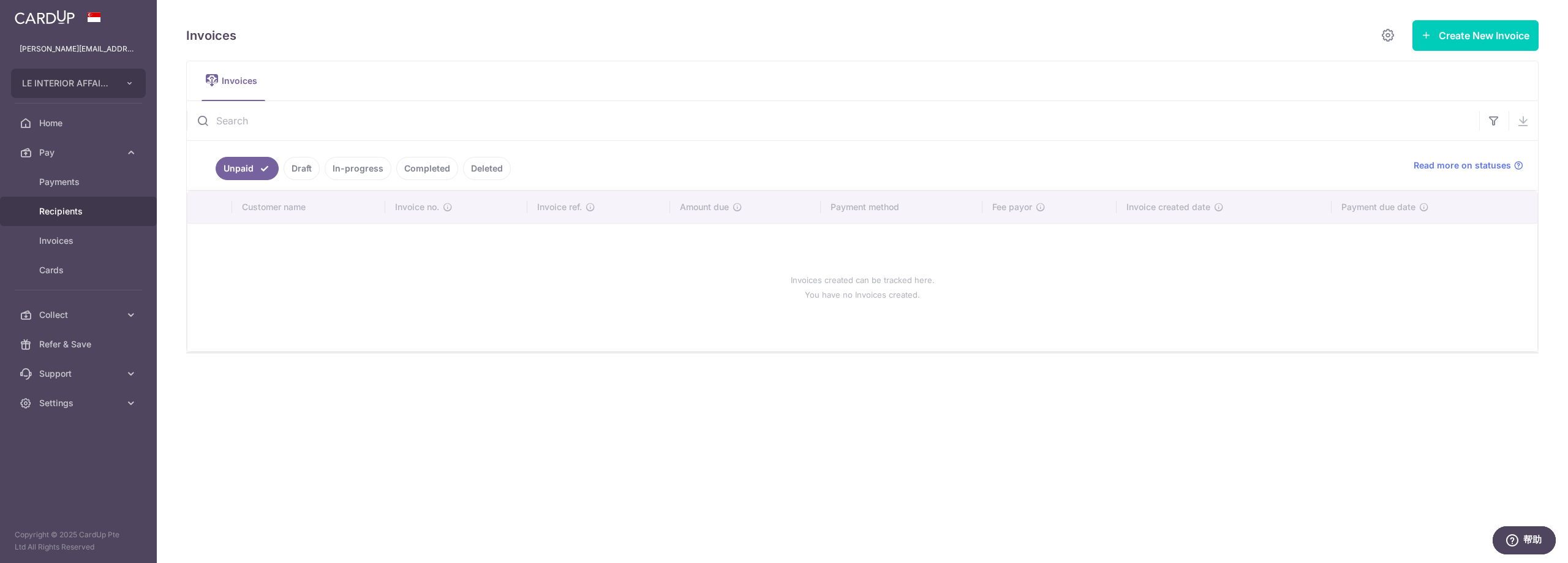
click at [111, 209] on span "Recipients" at bounding box center [79, 211] width 80 height 12
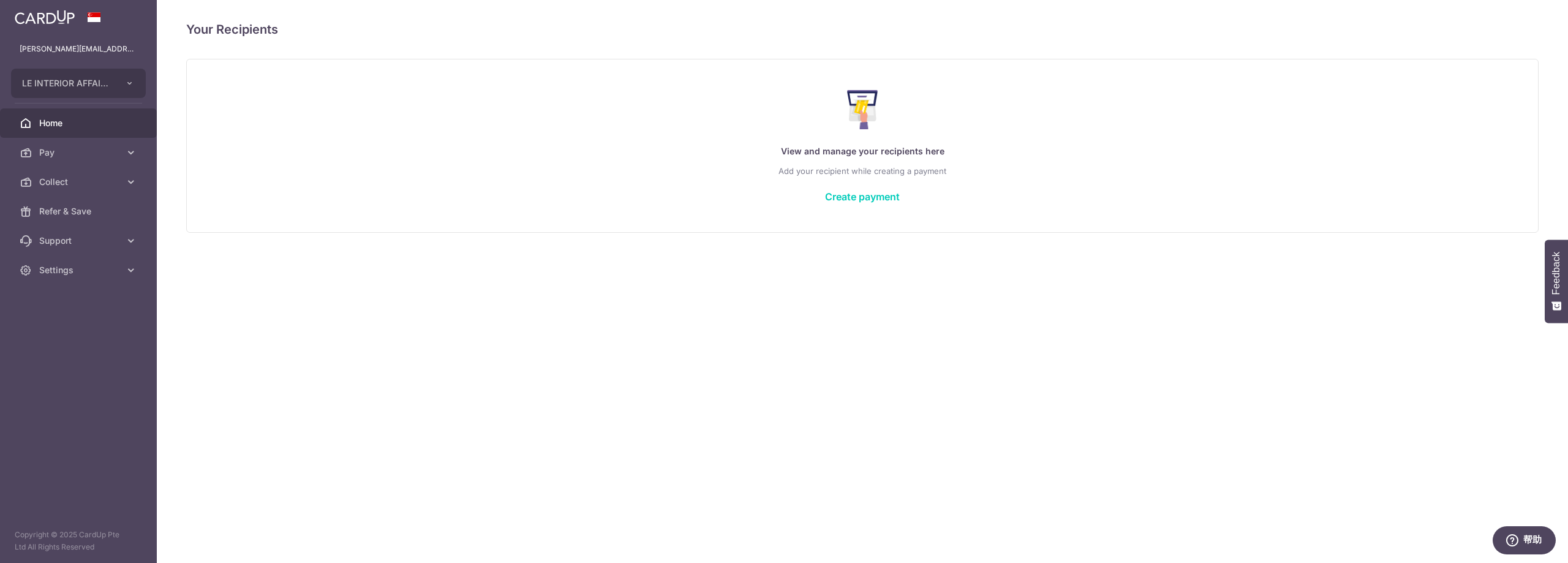
click at [63, 125] on span "Home" at bounding box center [79, 122] width 80 height 12
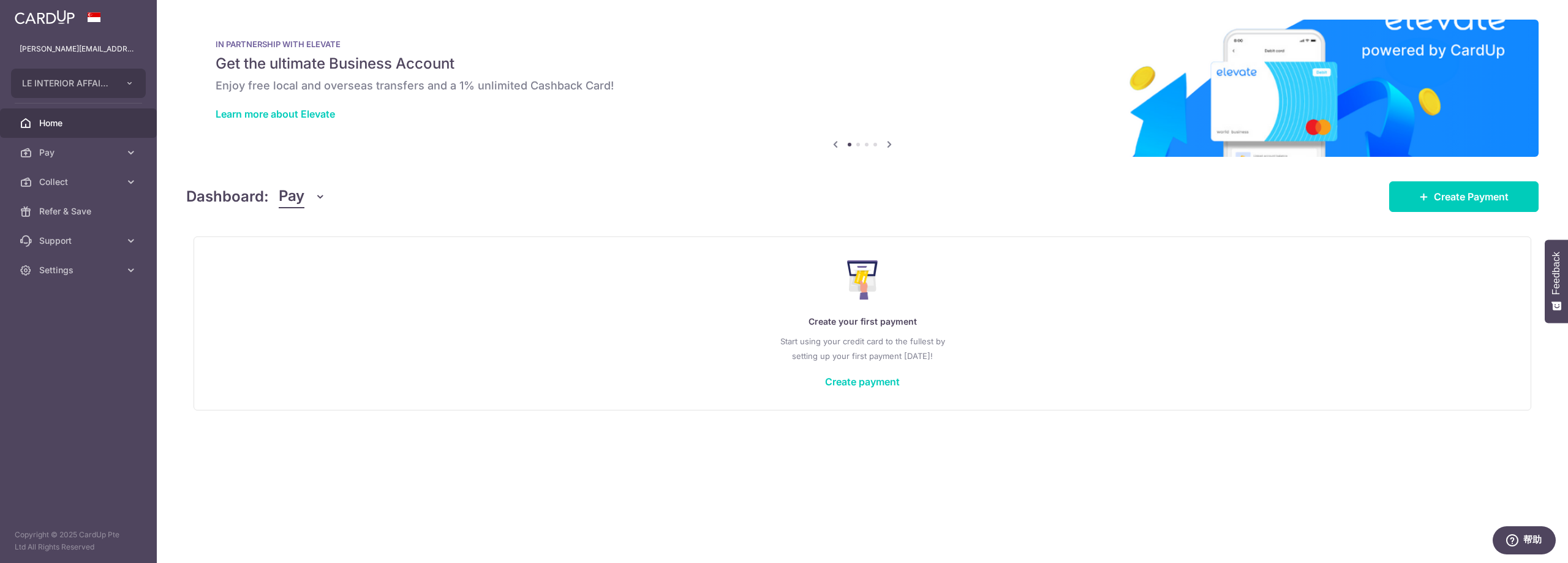
click at [302, 202] on span "Pay" at bounding box center [291, 196] width 26 height 23
click at [328, 260] on link "Collect" at bounding box center [343, 260] width 127 height 29
click at [307, 197] on button "Pay" at bounding box center [302, 196] width 48 height 23
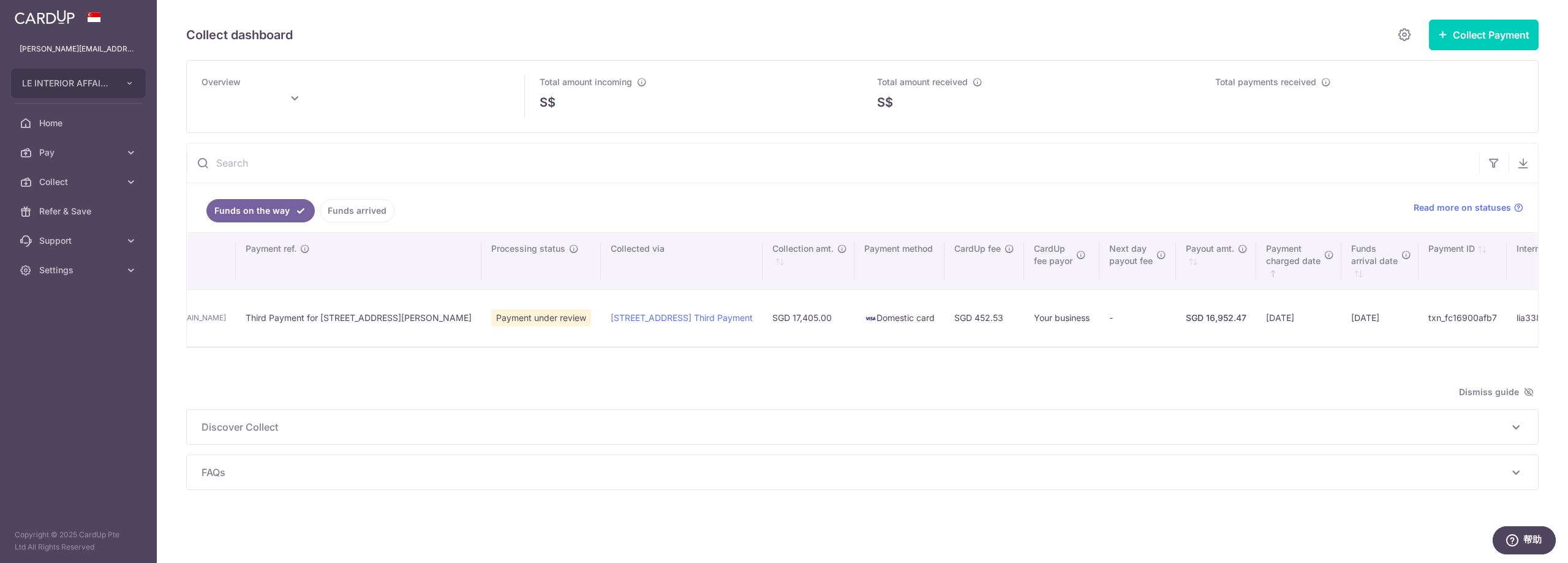
scroll to position [0, 209]
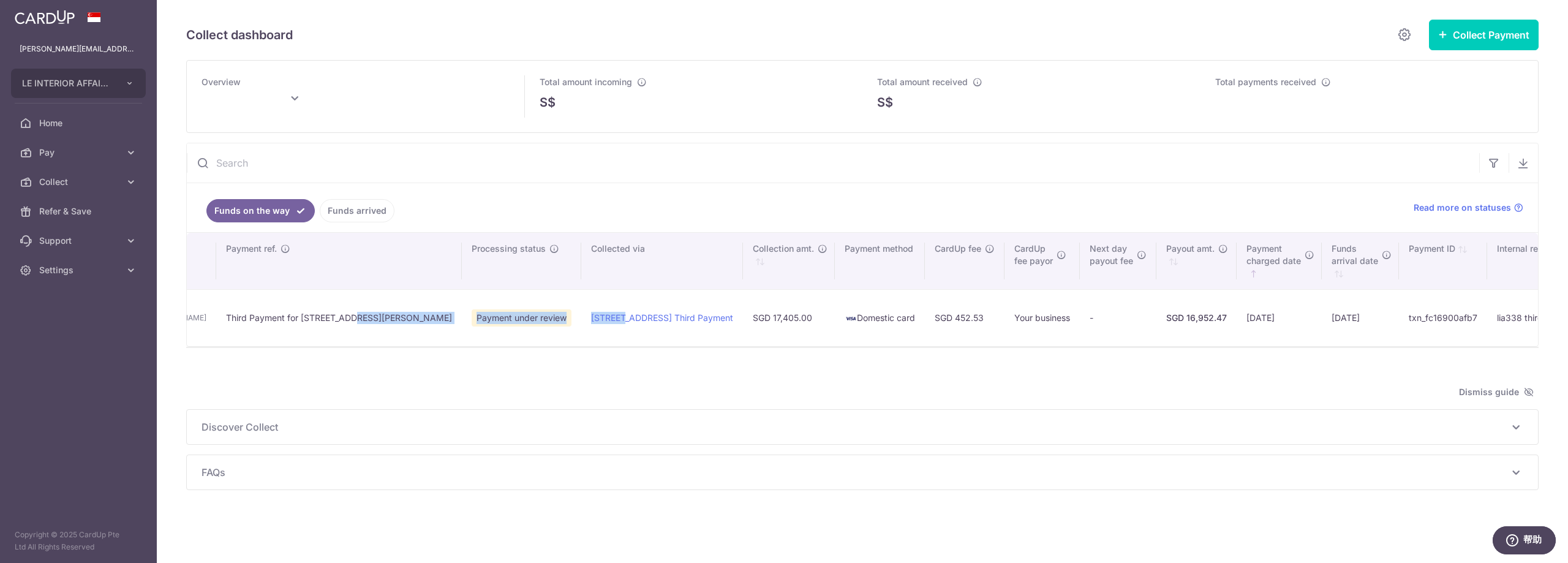
drag, startPoint x: 515, startPoint y: 344, endPoint x: 287, endPoint y: 335, distance: 228.2
click at [298, 337] on tr "[PERSON_NAME] [PERSON_NAME] [PERSON_NAME][EMAIL_ADDRESS][DOMAIN_NAME] 92367994 …" at bounding box center [786, 317] width 1618 height 57
click at [463, 360] on div at bounding box center [863, 354] width 1352 height 12
drag, startPoint x: 452, startPoint y: 352, endPoint x: 402, endPoint y: 347, distance: 50.2
click at [404, 346] on div "Search: Customer name Payor details Payment ref. Processing status Collected vi…" at bounding box center [862, 290] width 1351 height 113
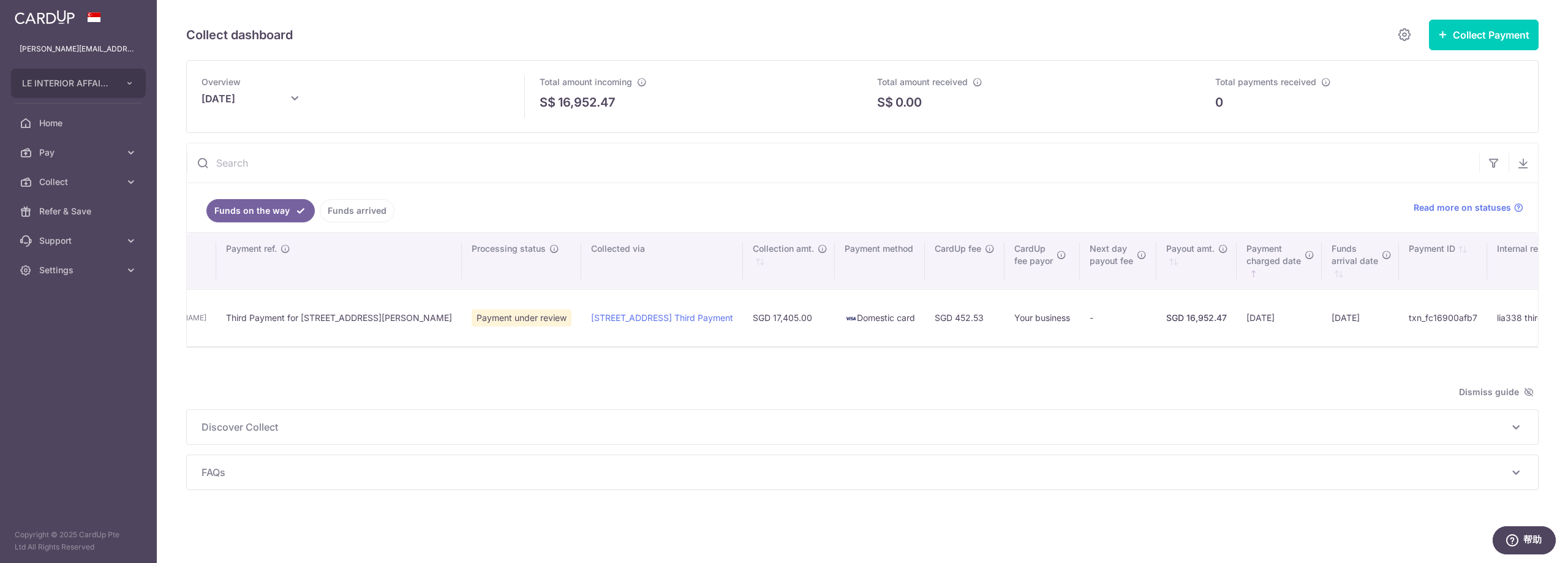
scroll to position [0, 0]
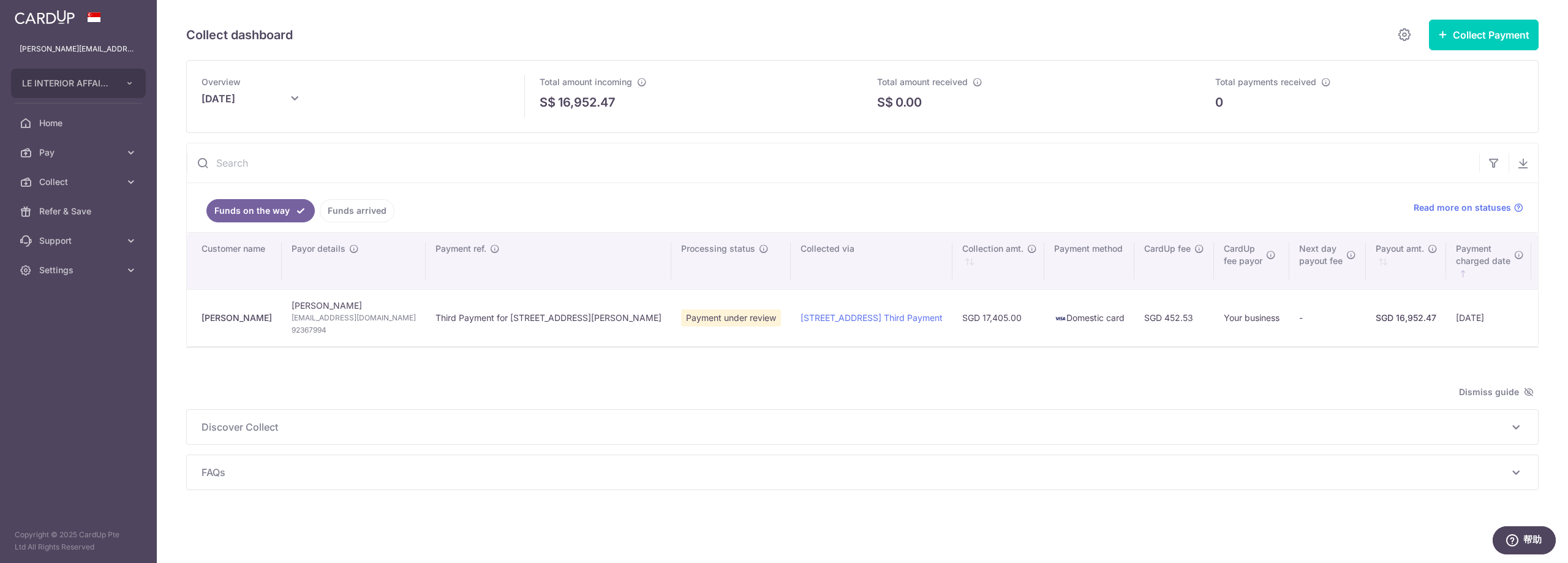
click at [965, 315] on td "SGD 17,405.00" at bounding box center [998, 317] width 92 height 57
click at [364, 217] on link "Funds arrived" at bounding box center [357, 210] width 75 height 23
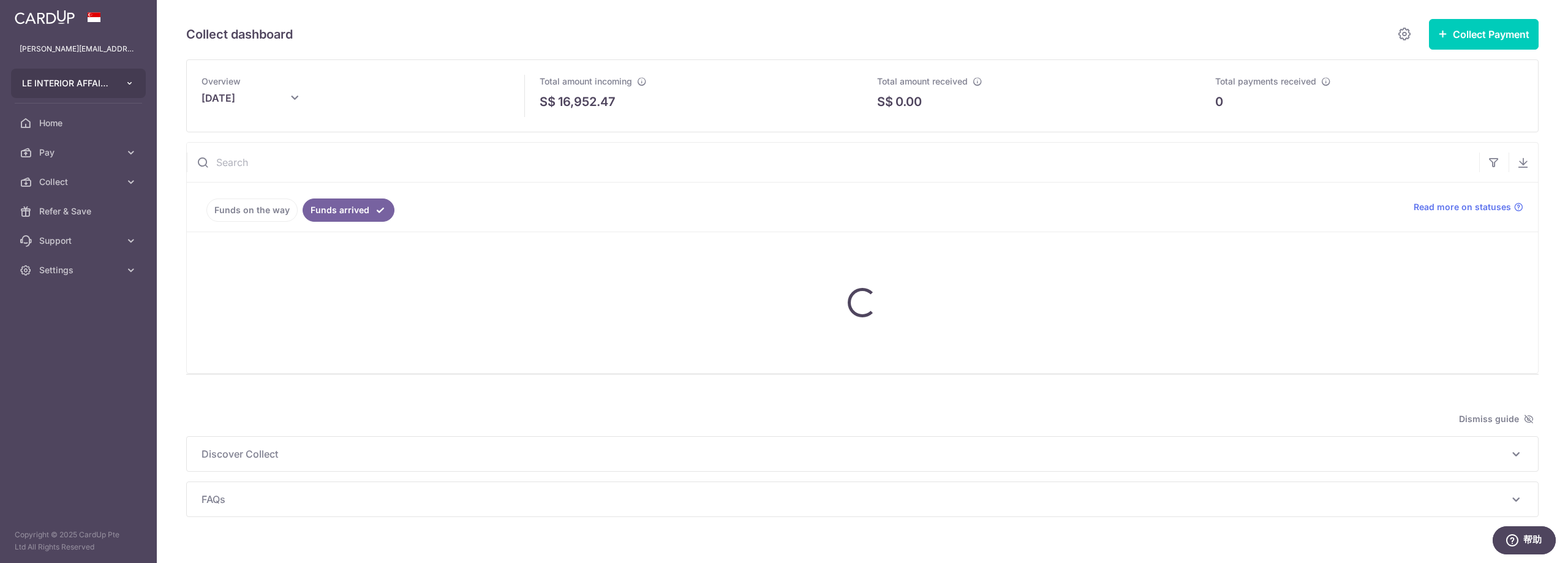
click at [98, 81] on span "LE INTERIOR AFFAIRS PTE. LTD." at bounding box center [67, 82] width 90 height 12
click at [134, 97] on button "LE INTERIOR AFFAIRS PTE. LTD." at bounding box center [78, 83] width 134 height 29
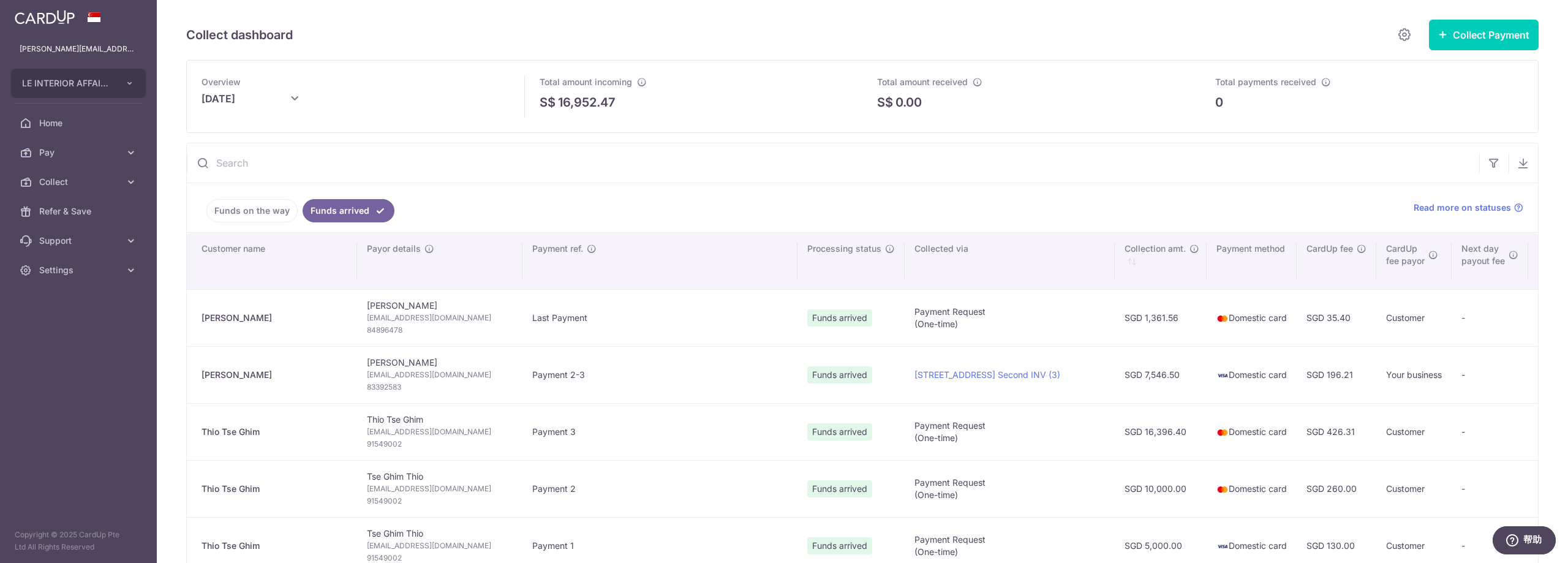
click at [289, 98] on icon at bounding box center [294, 99] width 15 height 15
click at [249, 133] on select "Jan Feb Mar Apr May Jun [DATE] Aug Sep Oct Nov Dec" at bounding box center [235, 133] width 33 height 10
click at [340, 170] on button "Done" at bounding box center [342, 167] width 31 height 16
type input "[DATE]"
click at [270, 215] on link "Funds on the way" at bounding box center [252, 210] width 91 height 23
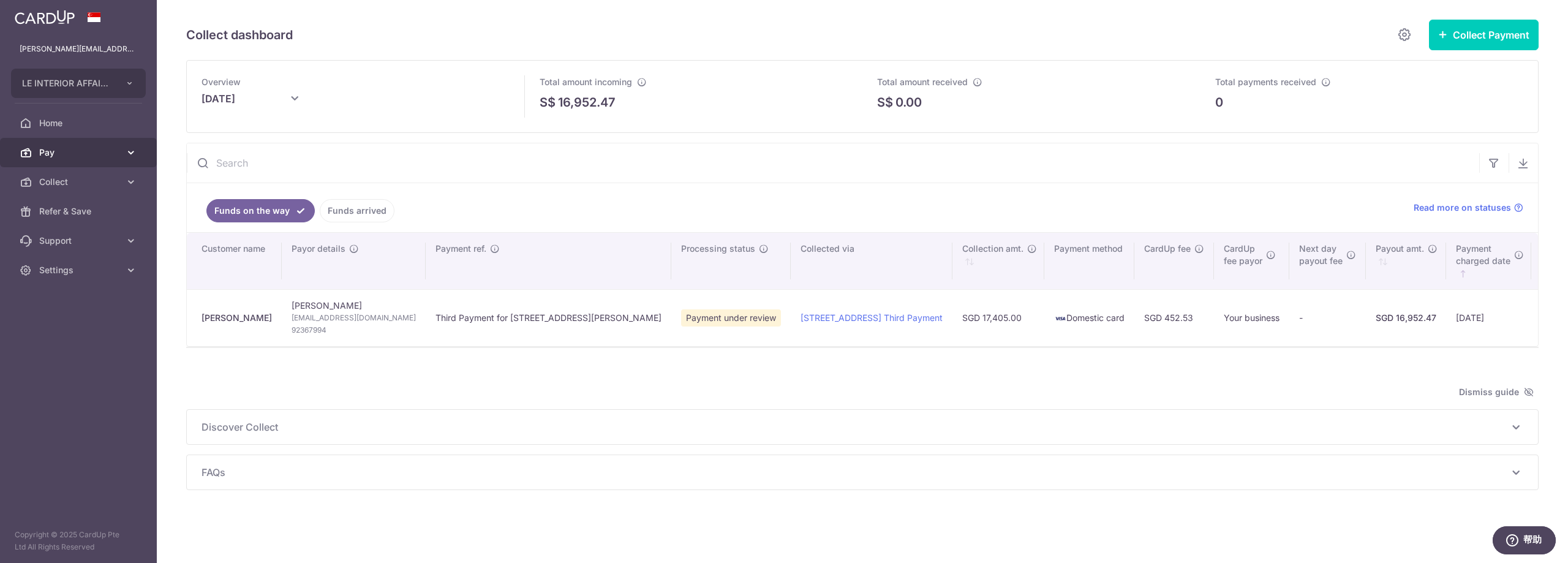
click at [96, 166] on link "Pay" at bounding box center [79, 153] width 157 height 29
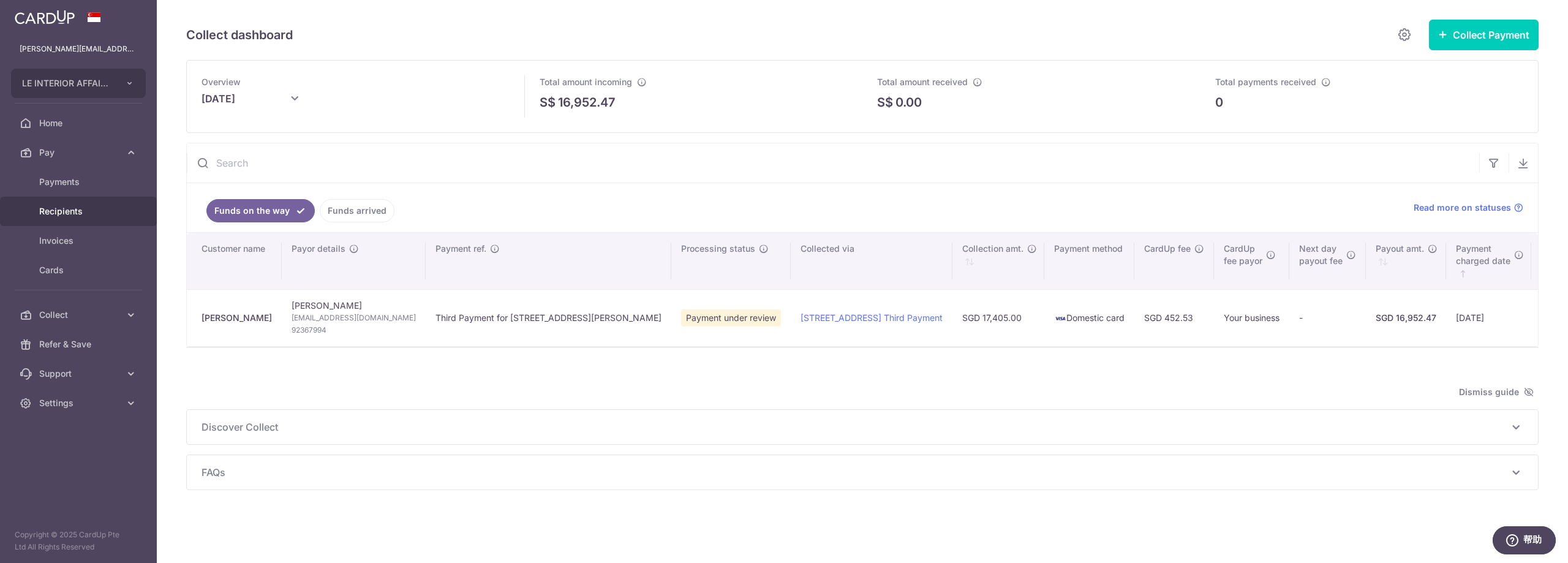
click at [98, 222] on link "Recipients" at bounding box center [79, 211] width 157 height 29
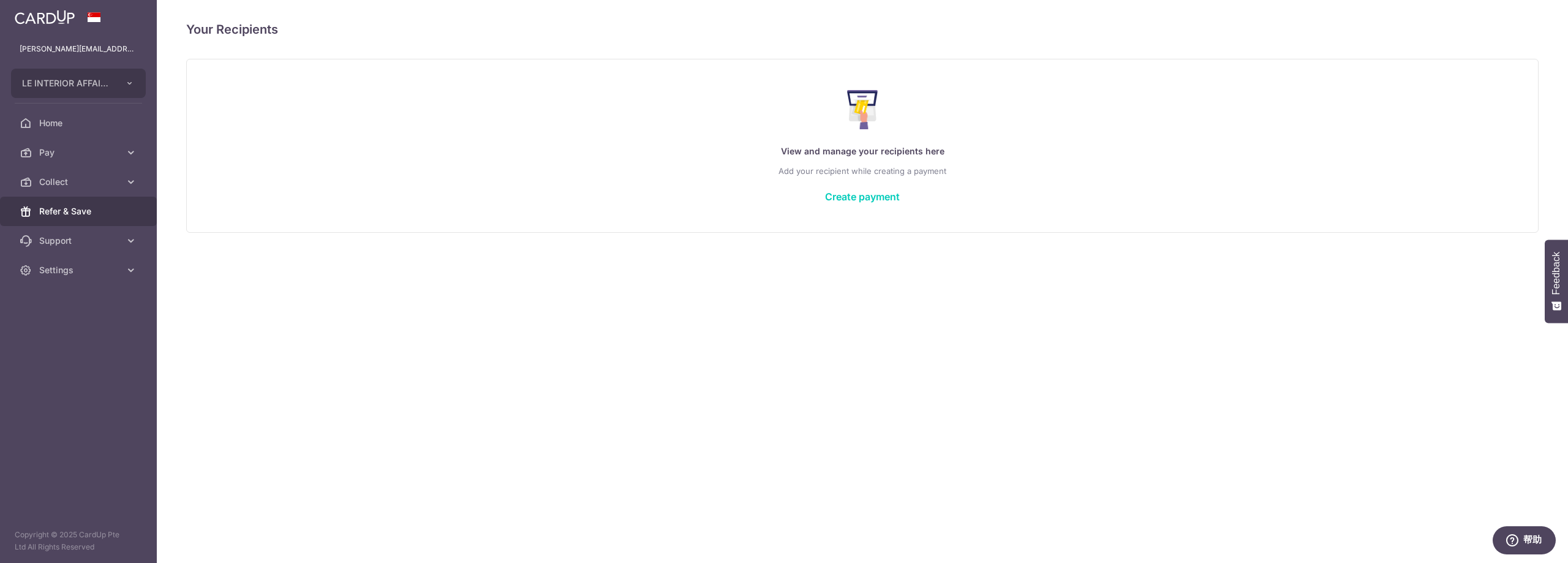
click at [29, 202] on link "Refer & Save" at bounding box center [79, 211] width 157 height 29
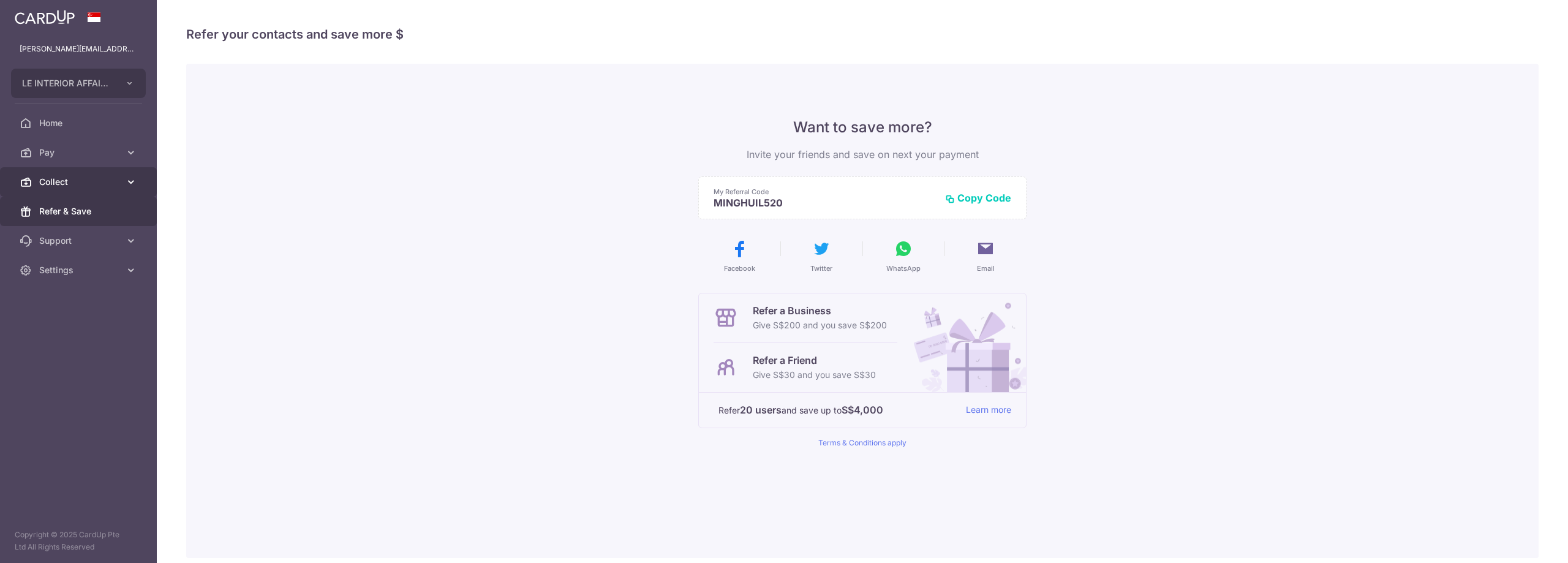
click at [79, 192] on link "Collect" at bounding box center [79, 182] width 157 height 29
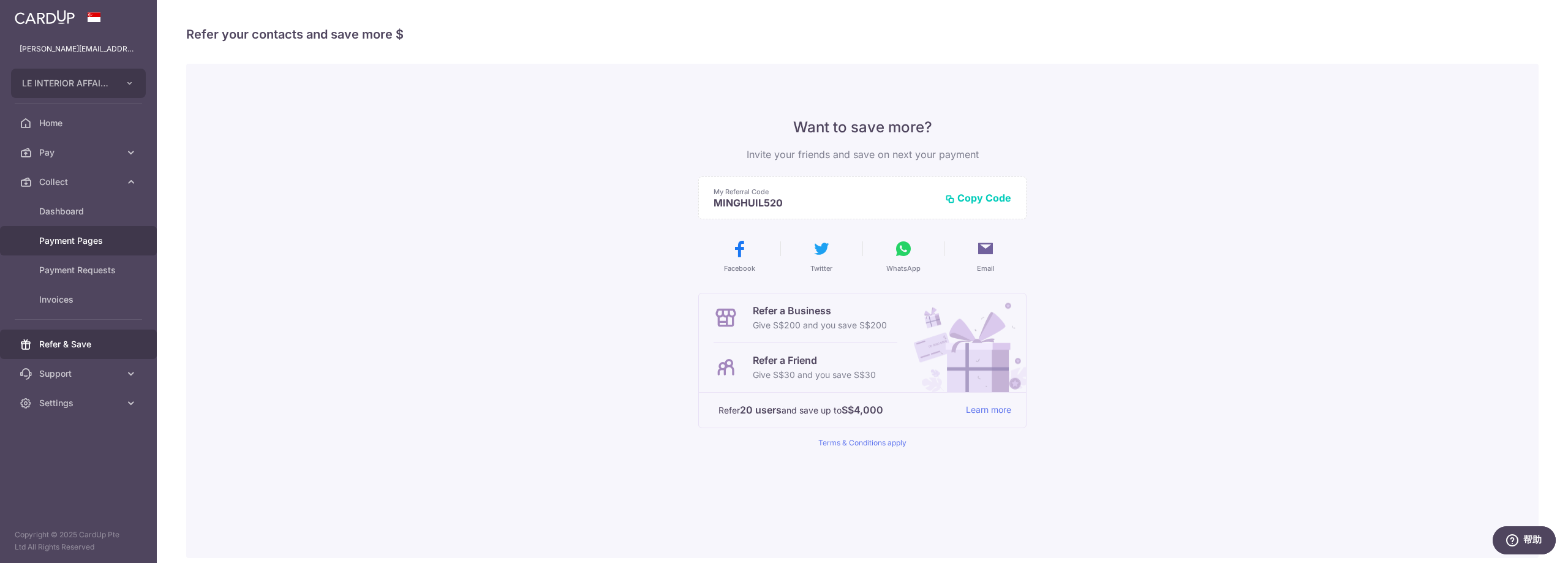
click at [155, 241] on link "Payment Pages" at bounding box center [79, 240] width 157 height 29
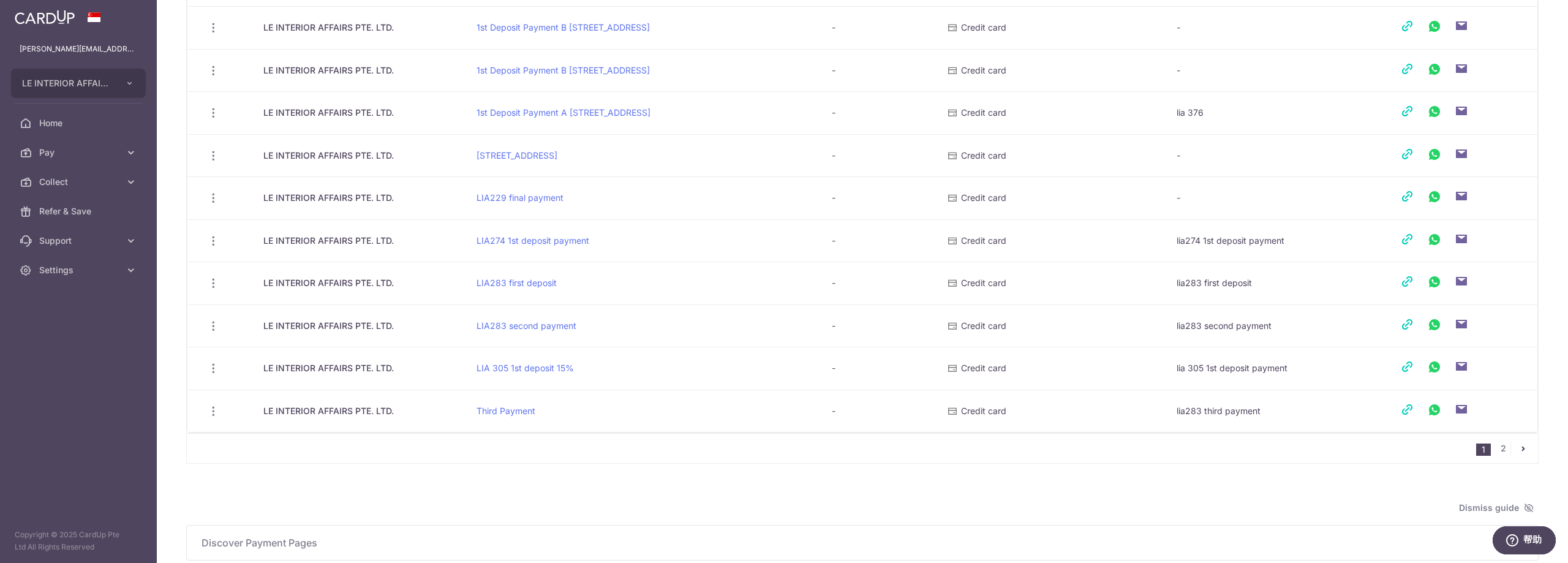
scroll to position [717, 0]
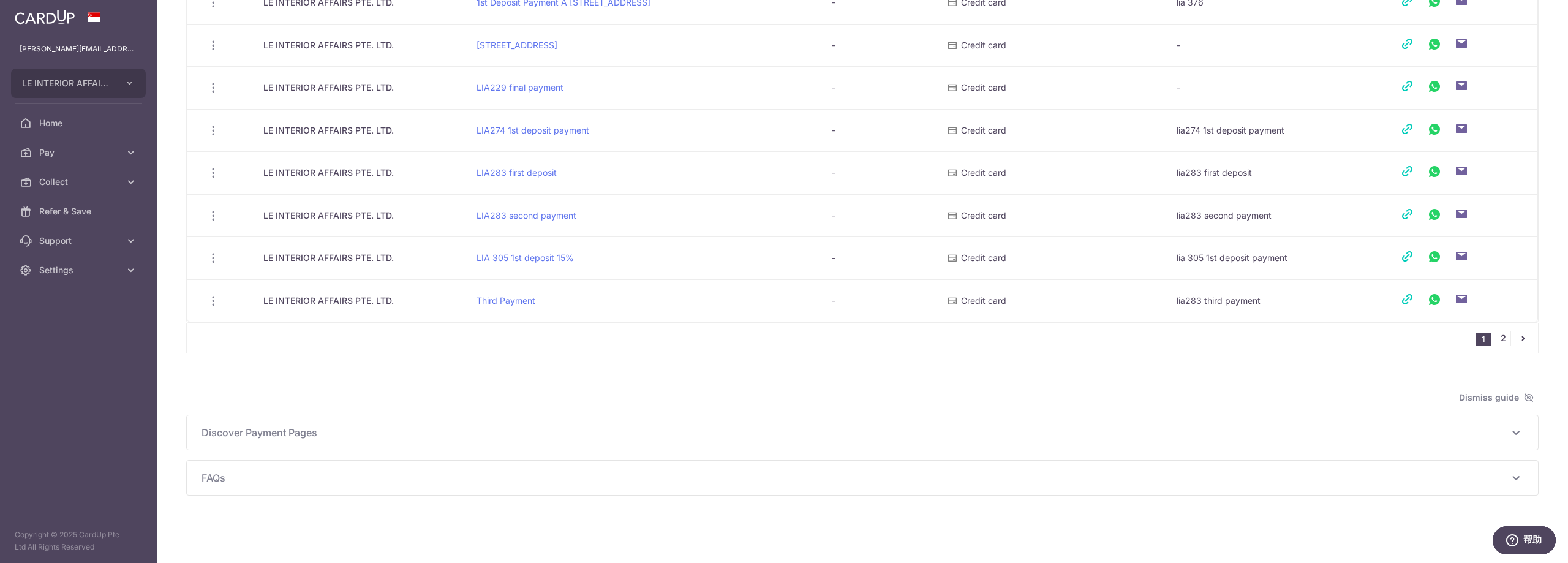
click at [1504, 341] on link "2" at bounding box center [1503, 338] width 15 height 15
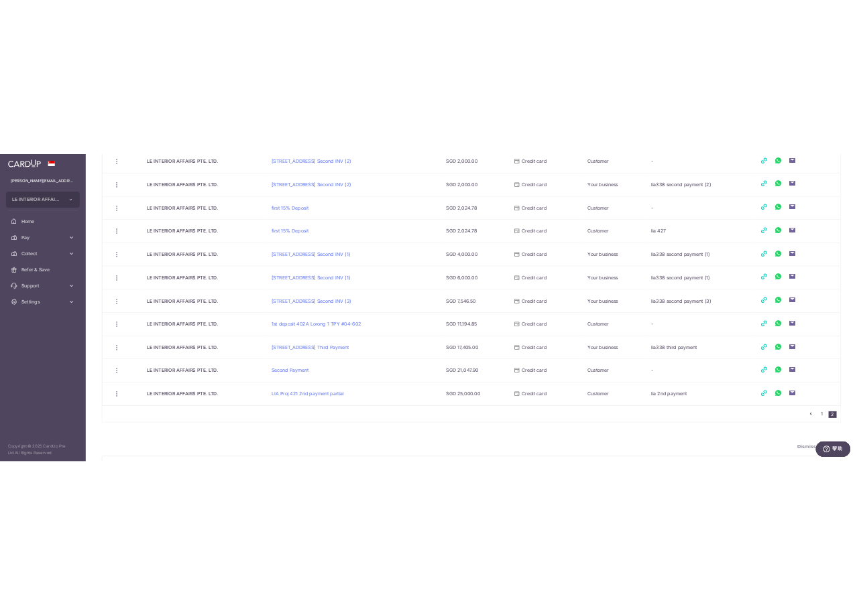
scroll to position [469, 0]
